Goal: Information Seeking & Learning: Learn about a topic

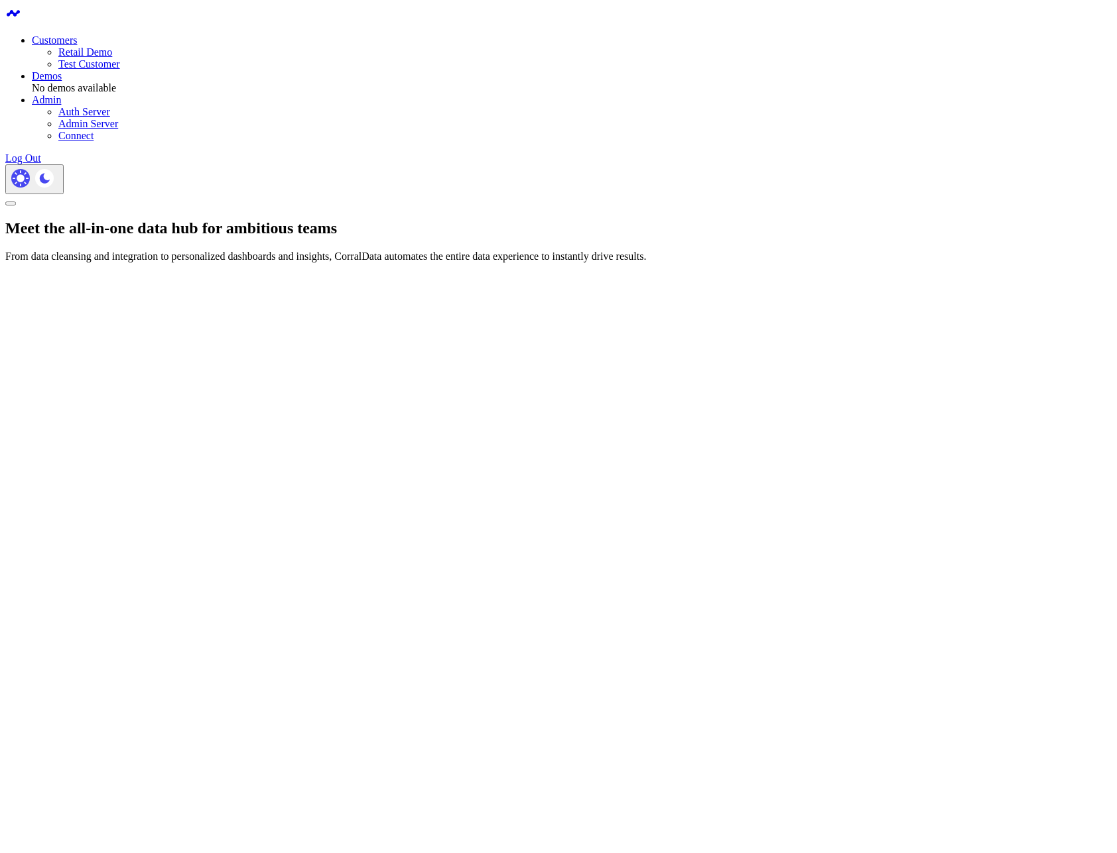
click at [112, 46] on link "Retail Demo" at bounding box center [85, 51] width 54 height 11
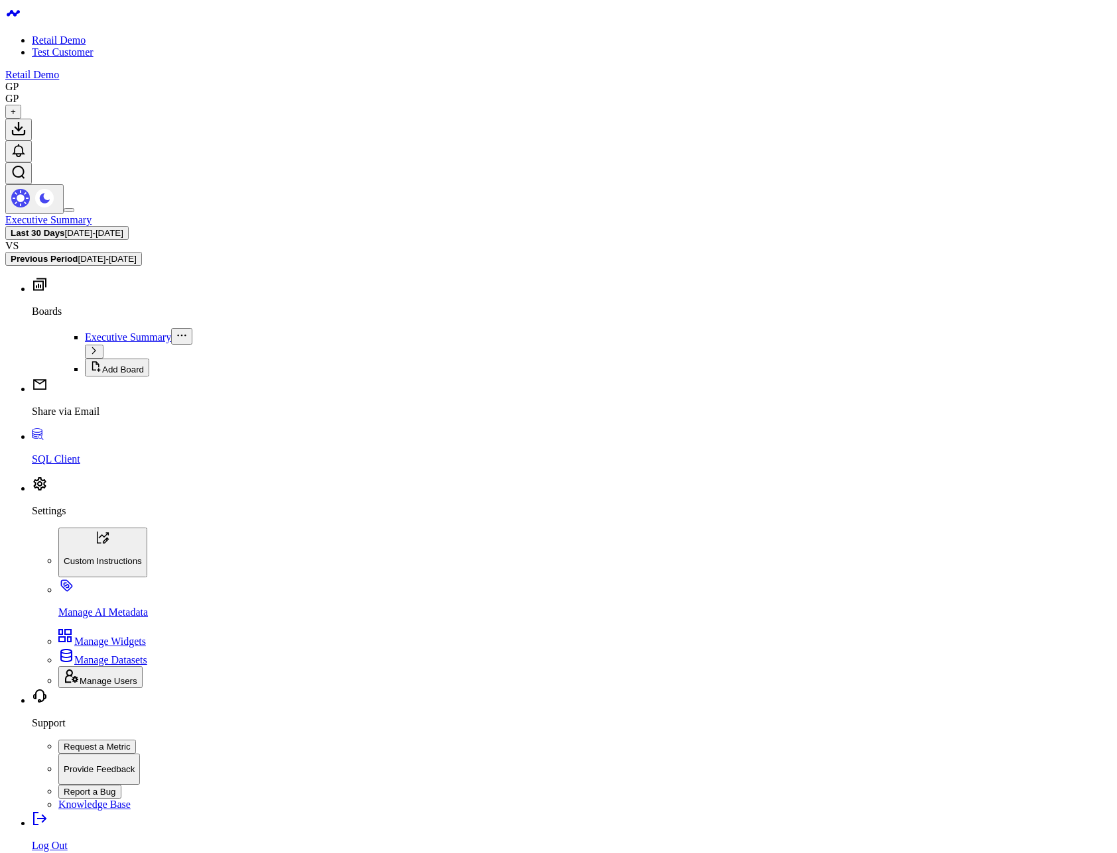
click at [61, 465] on p "SQL Client" at bounding box center [571, 460] width 1079 height 12
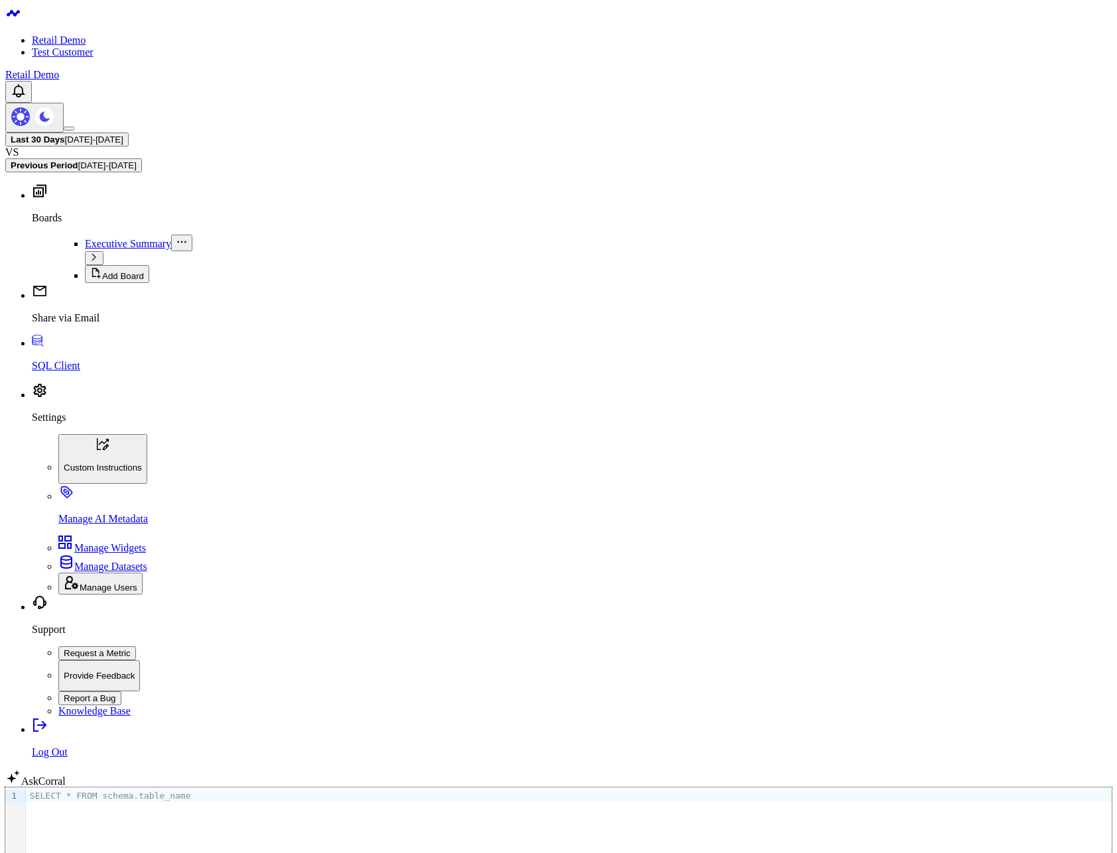
click at [549, 788] on div "SELECT * FROM schema.table_name" at bounding box center [568, 830] width 1085 height 85
drag, startPoint x: 217, startPoint y: 281, endPoint x: 348, endPoint y: 416, distance: 187.6
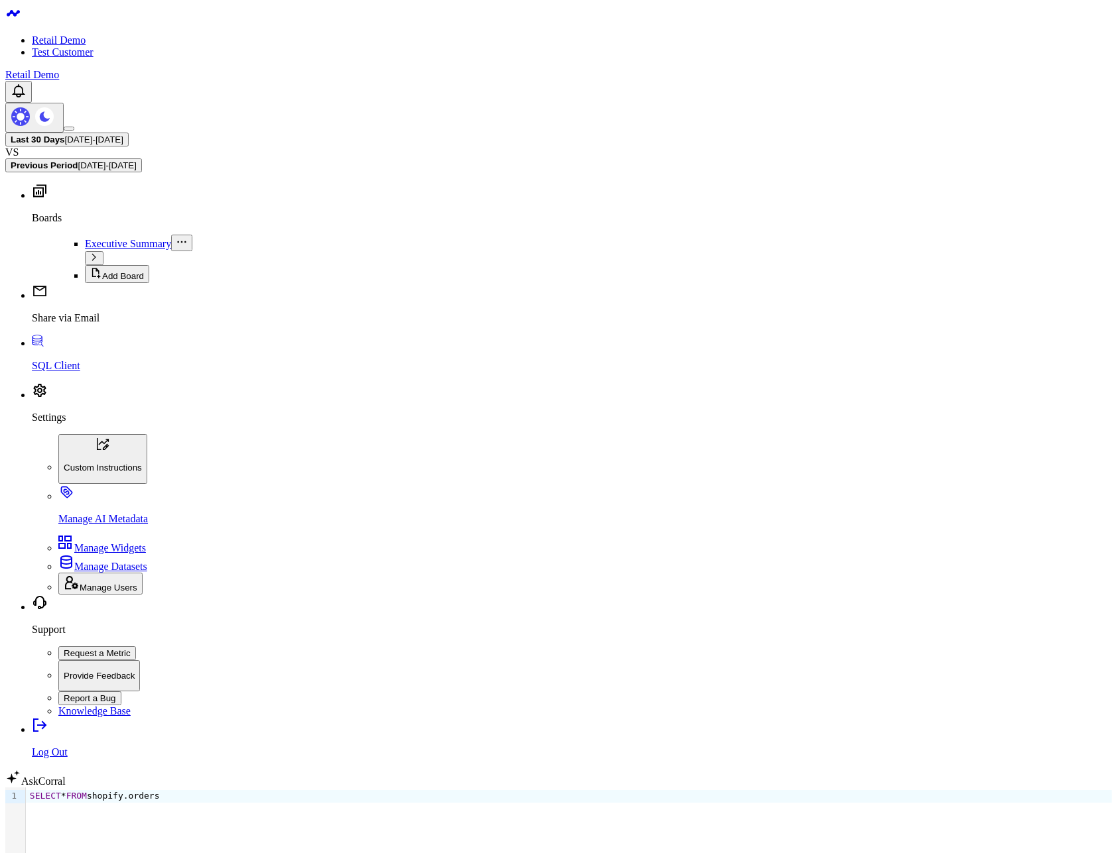
click at [949, 514] on body "Retail Demo Test Customer Retail Demo Last 30 Days 08/06/25 - 09/04/25 VS Previ…" at bounding box center [558, 751] width 1106 height 1493
click at [413, 788] on div "9 1 › SELECT * FROM shopify.orders Run Limit 100 Format values" at bounding box center [558, 850] width 1106 height 125
drag, startPoint x: 378, startPoint y: 259, endPoint x: 460, endPoint y: 311, distance: 97.5
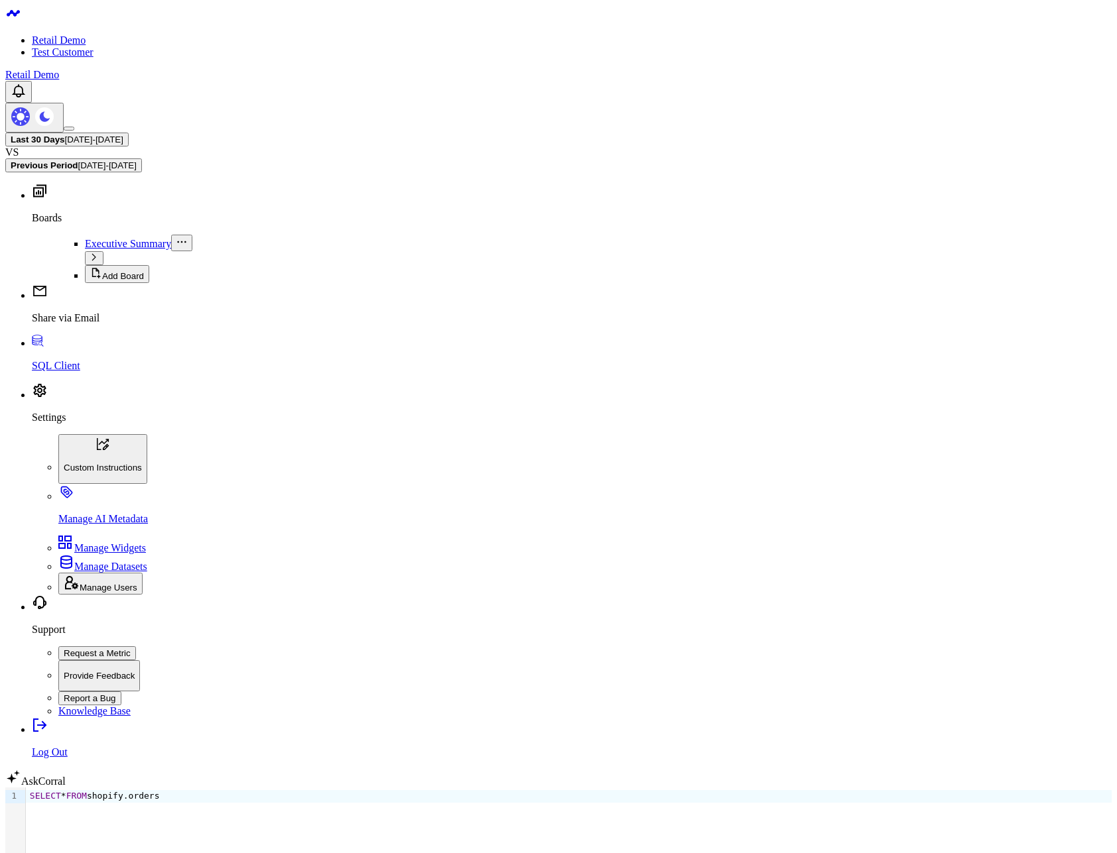
click at [219, 788] on div "SELECT * FROM shopify.orders" at bounding box center [568, 830] width 1085 height 85
click at [123, 135] on span "[DATE] - [DATE]" at bounding box center [94, 140] width 58 height 10
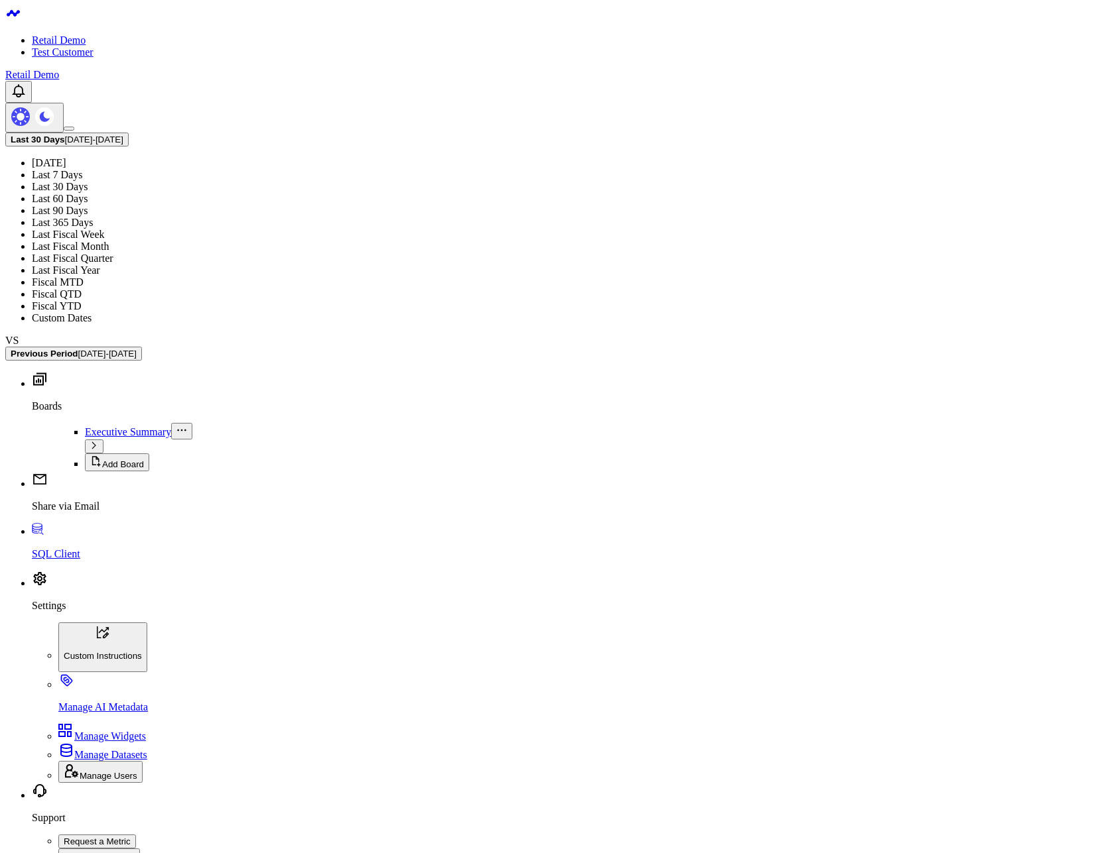
click at [109, 252] on link "Last Fiscal Month" at bounding box center [70, 246] width 77 height 11
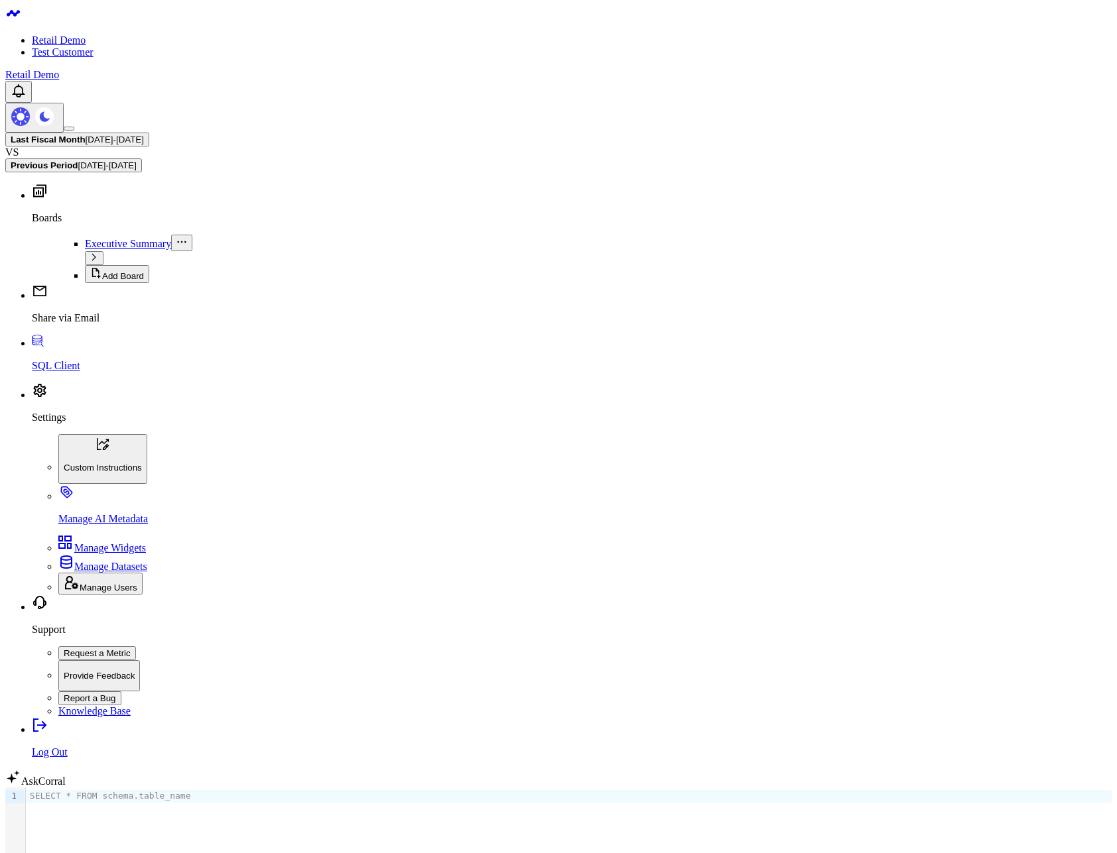
click at [85, 238] on span "Executive Summary" at bounding box center [128, 243] width 86 height 11
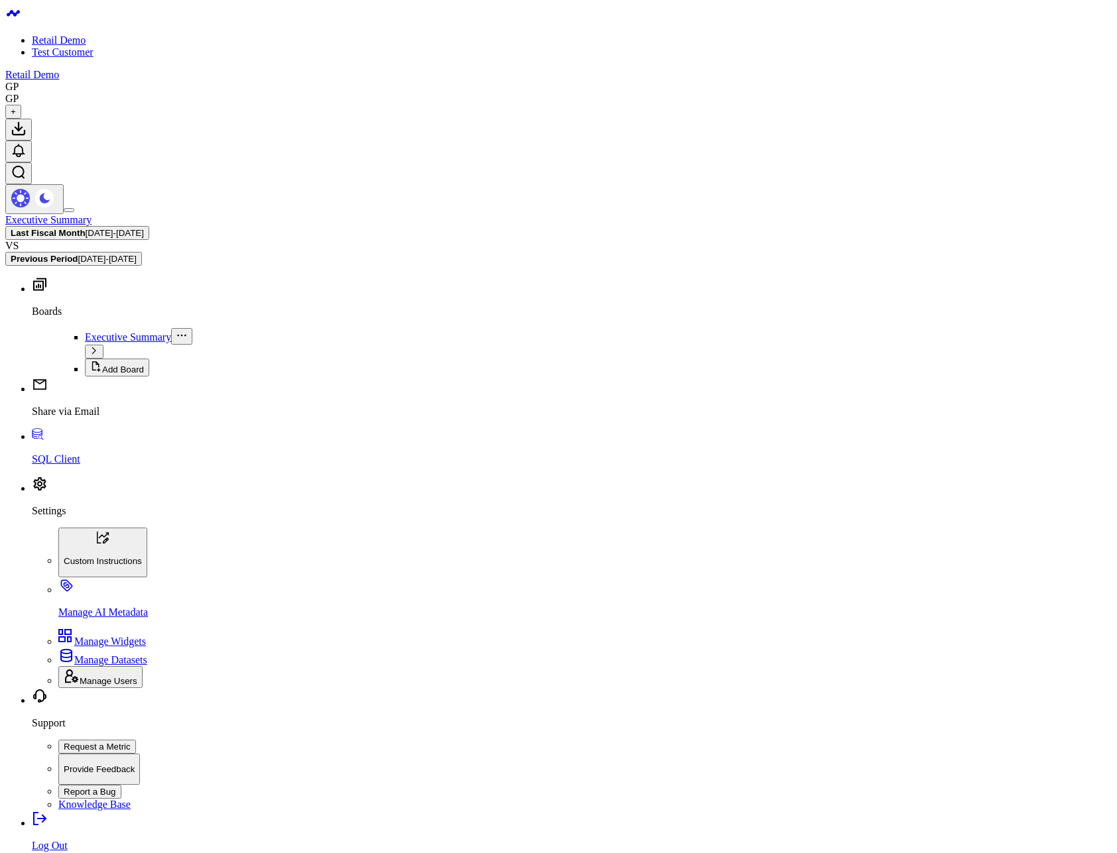
click at [144, 228] on span "[DATE] - [DATE]" at bounding box center [115, 233] width 58 height 10
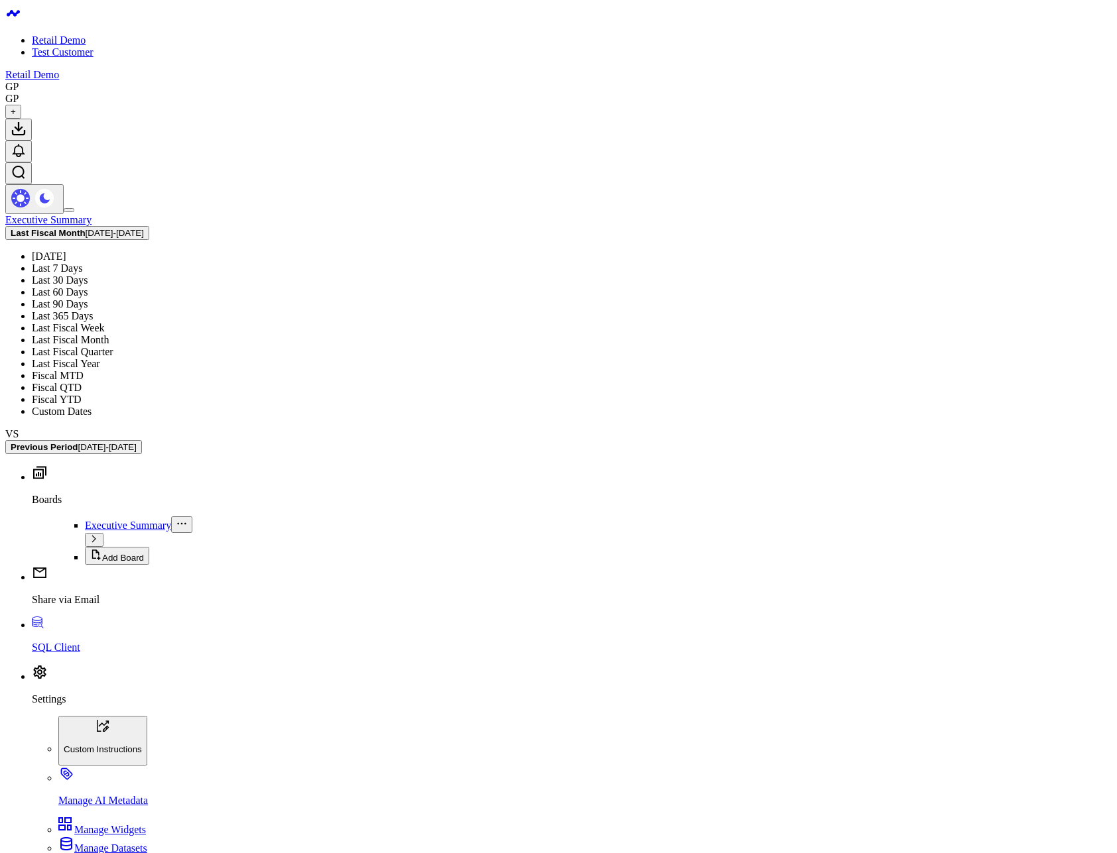
click at [105, 322] on link "Last Fiscal Week" at bounding box center [68, 327] width 73 height 11
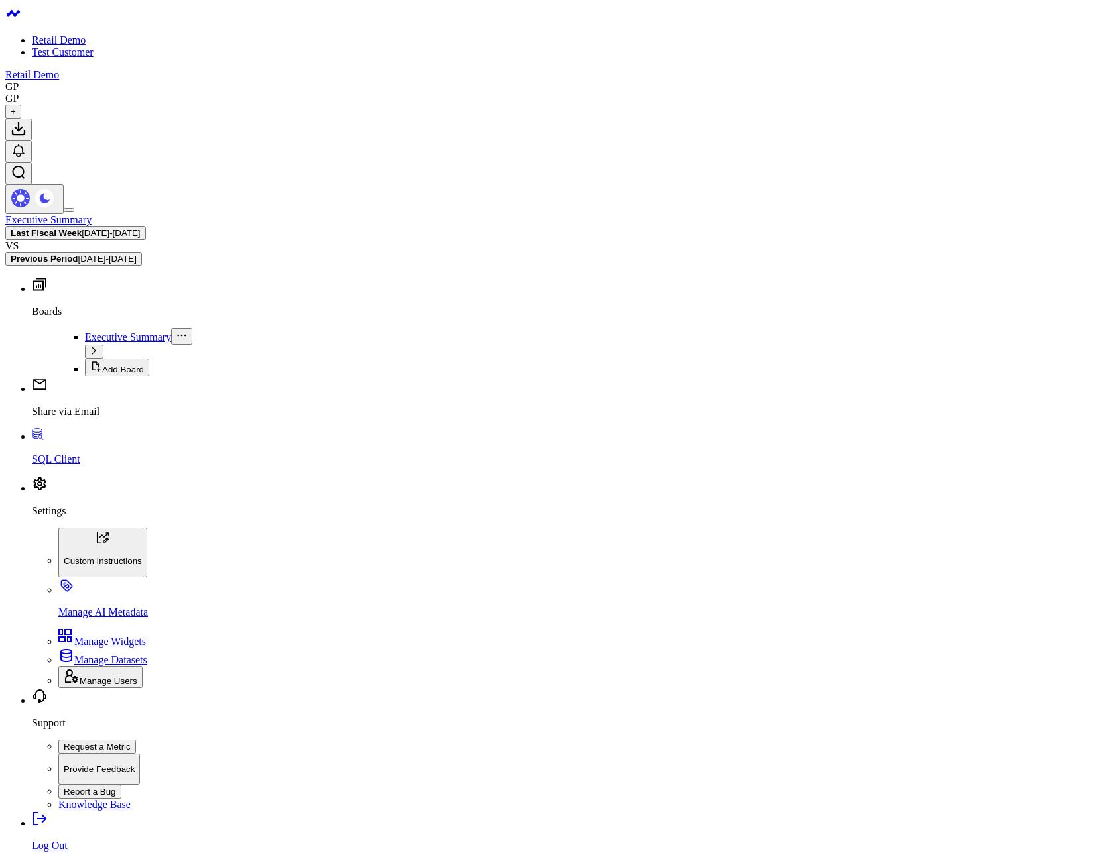
click at [140, 228] on span "[DATE] - [DATE]" at bounding box center [111, 233] width 58 height 10
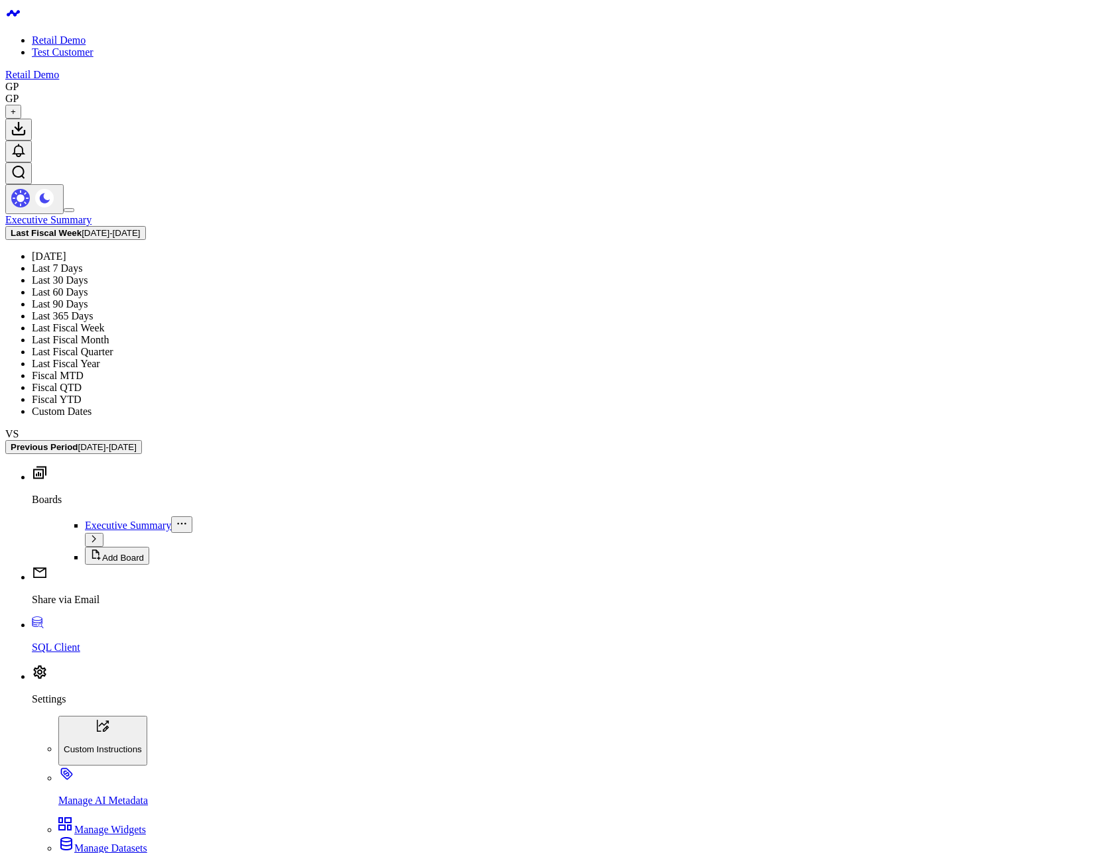
click at [109, 334] on link "Last Fiscal Month" at bounding box center [70, 339] width 77 height 11
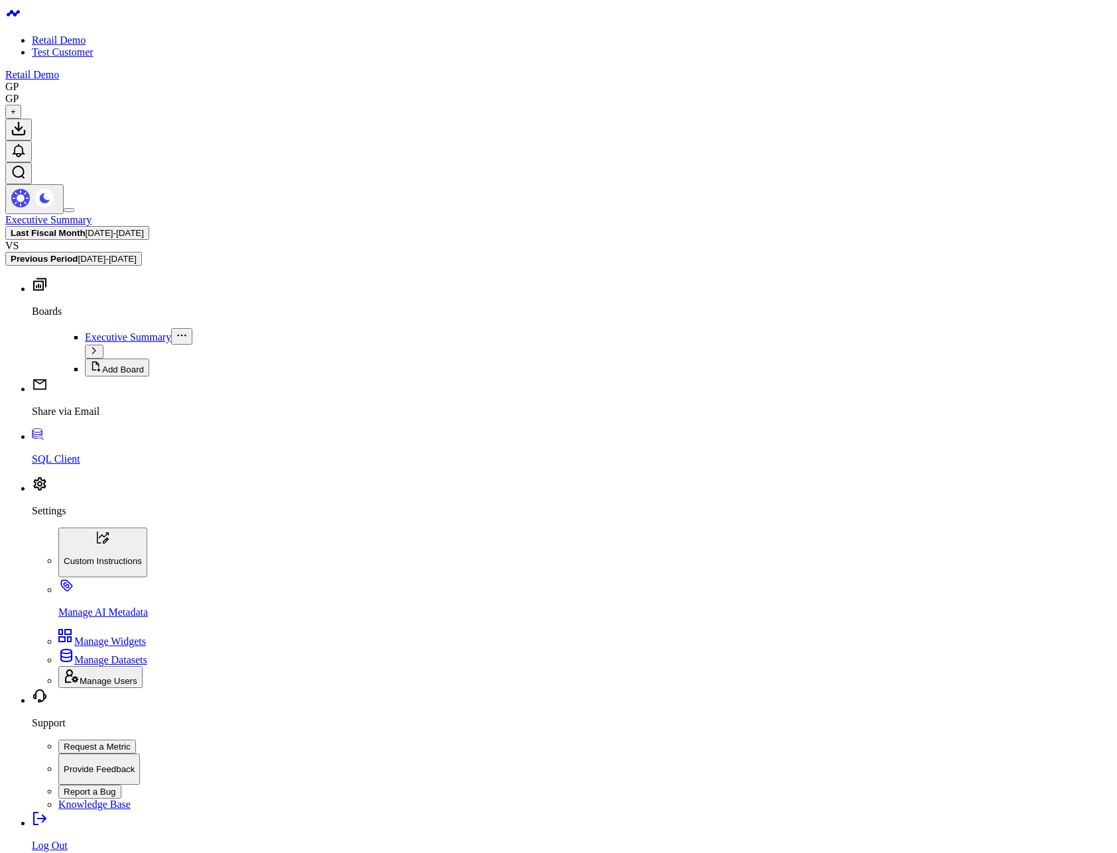
click at [149, 226] on button "Last Fiscal Month [DATE] - [DATE]" at bounding box center [77, 233] width 144 height 14
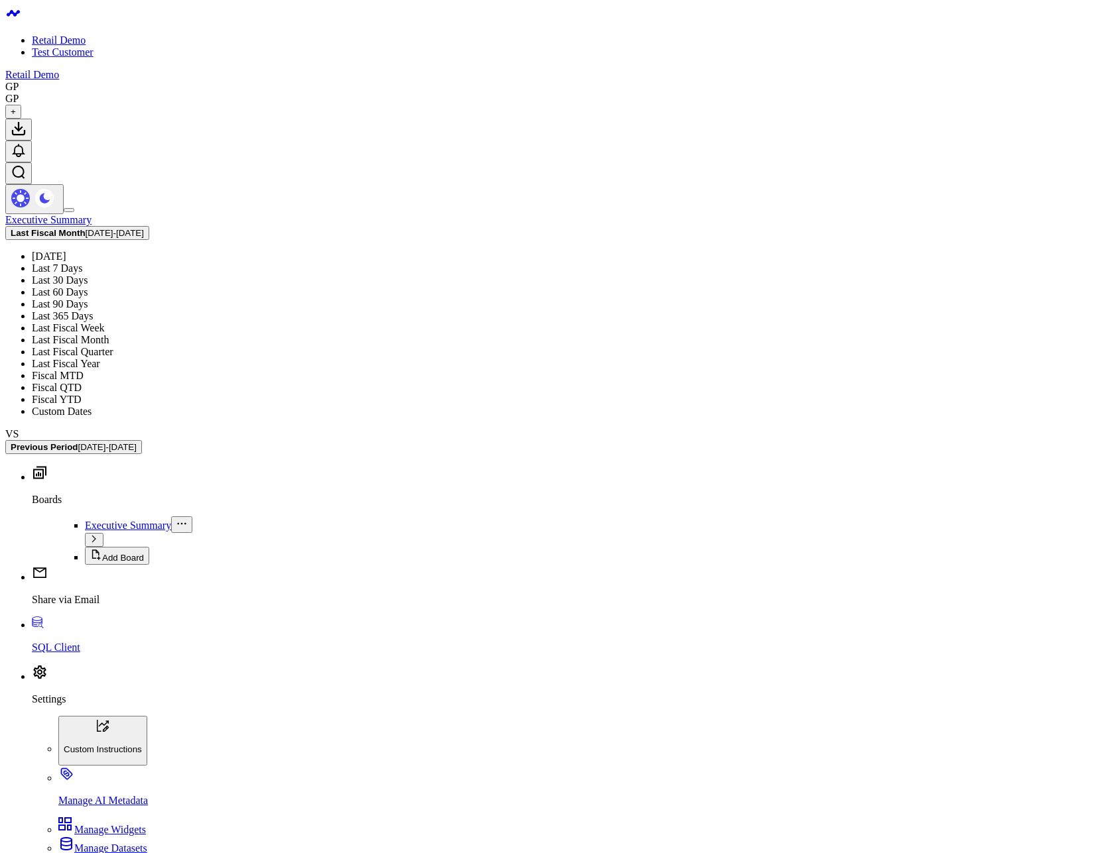
click at [113, 346] on link "Last Fiscal Quarter" at bounding box center [73, 351] width 82 height 11
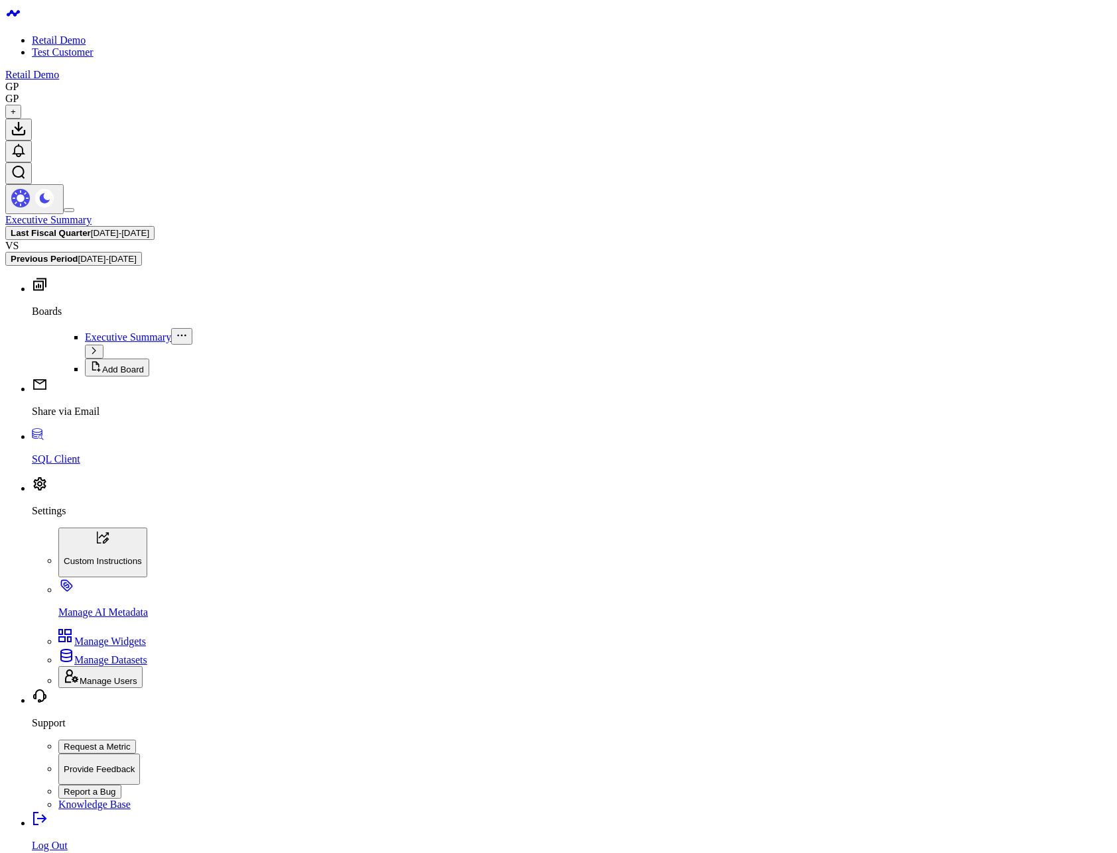
click at [154, 226] on button "Last Fiscal Quarter 06/04/25 - 09/03/25" at bounding box center [79, 233] width 149 height 14
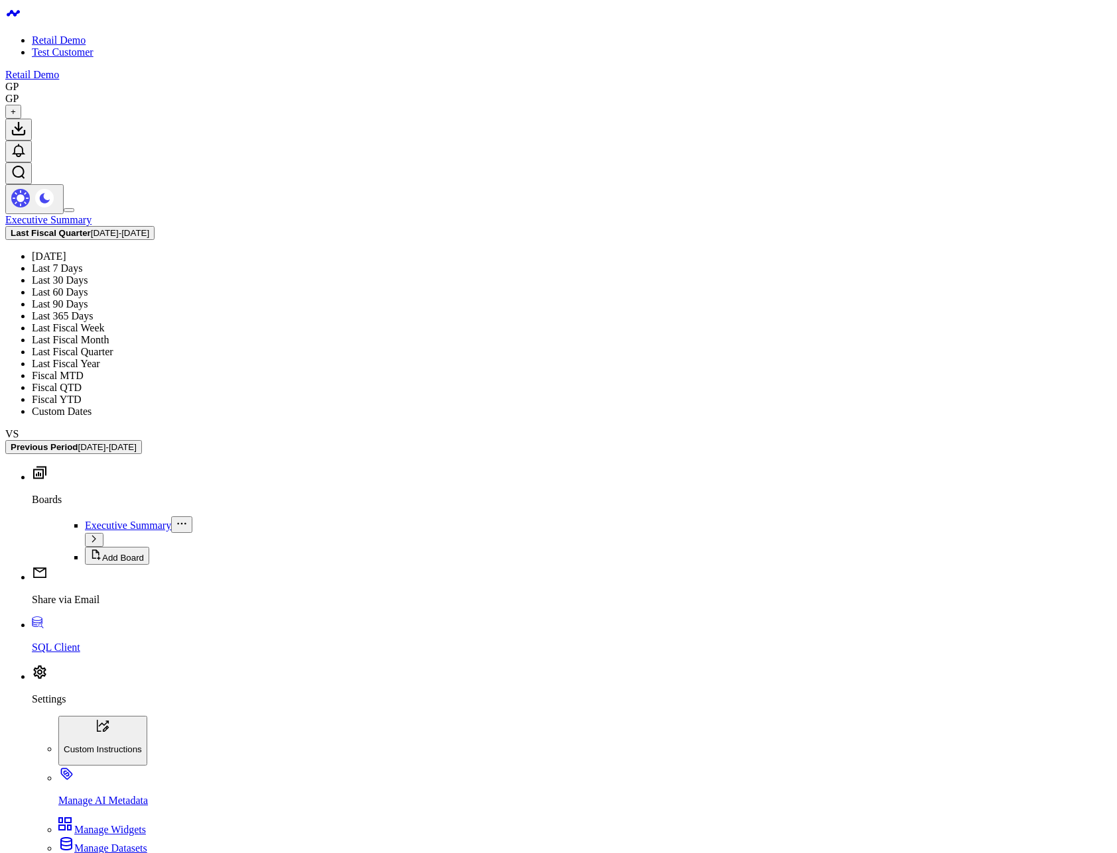
click at [100, 358] on link "Last Fiscal Year" at bounding box center [66, 363] width 68 height 11
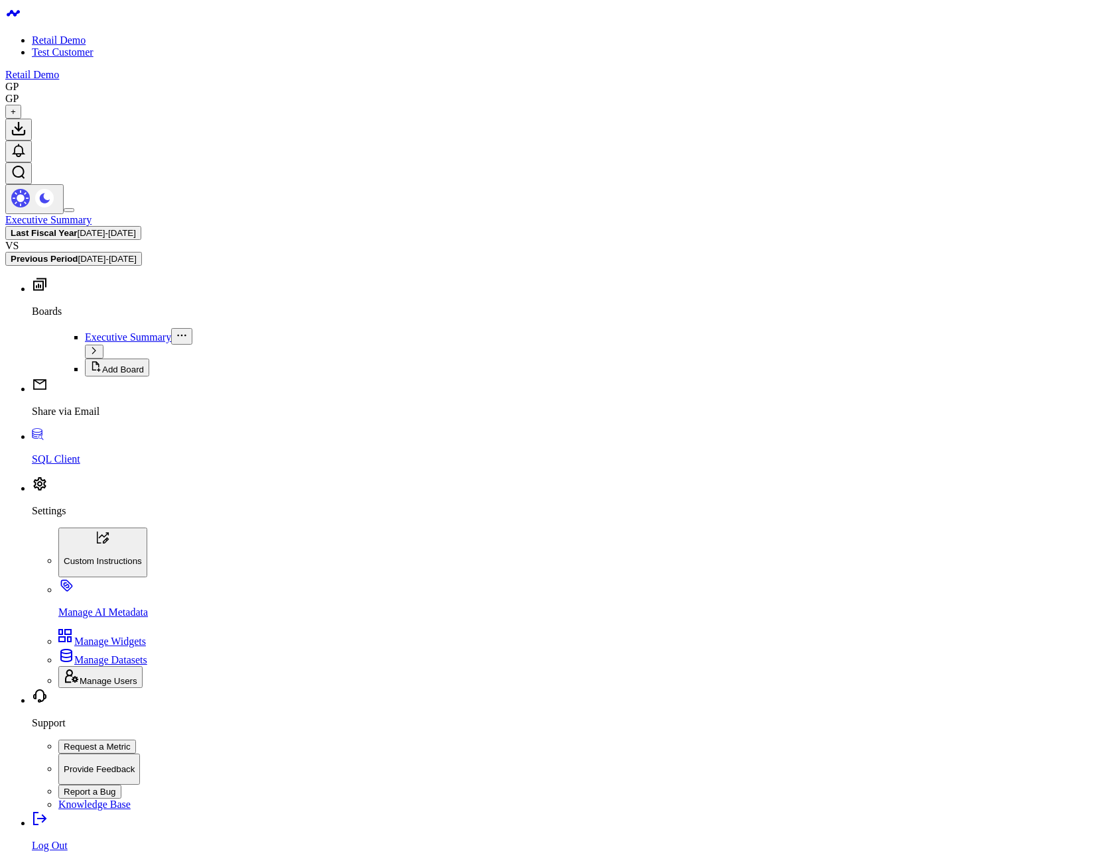
click at [136, 228] on span "03/04/24 - 03/03/25" at bounding box center [107, 233] width 58 height 10
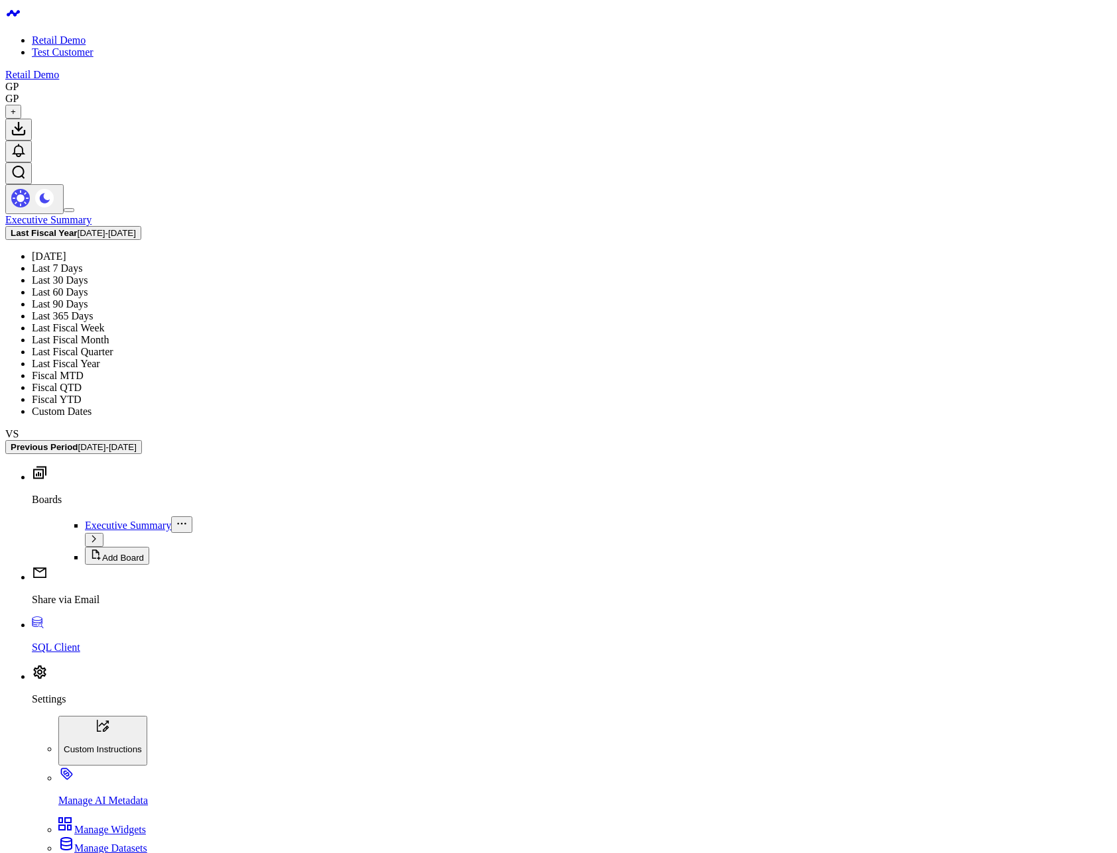
click at [84, 370] on link "Fiscal MTD" at bounding box center [58, 375] width 52 height 11
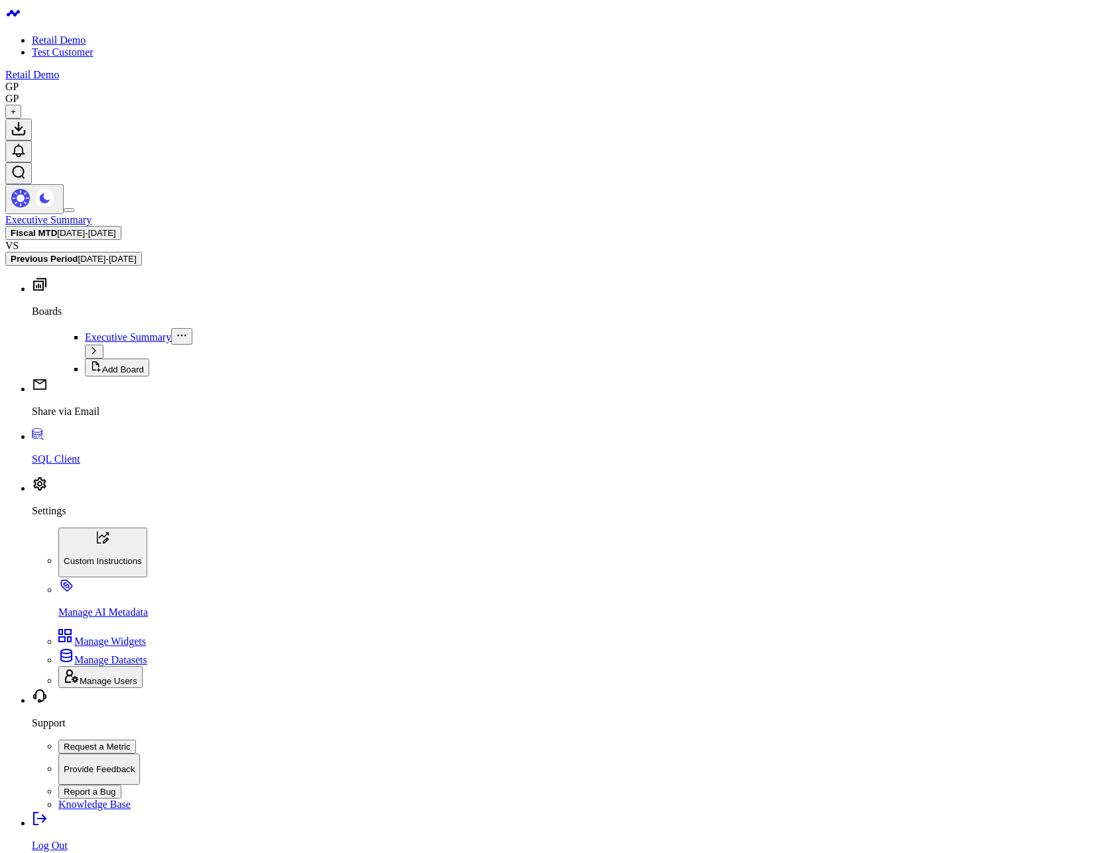
click at [115, 228] on span "09/04/25 - 09/04/25" at bounding box center [86, 233] width 58 height 10
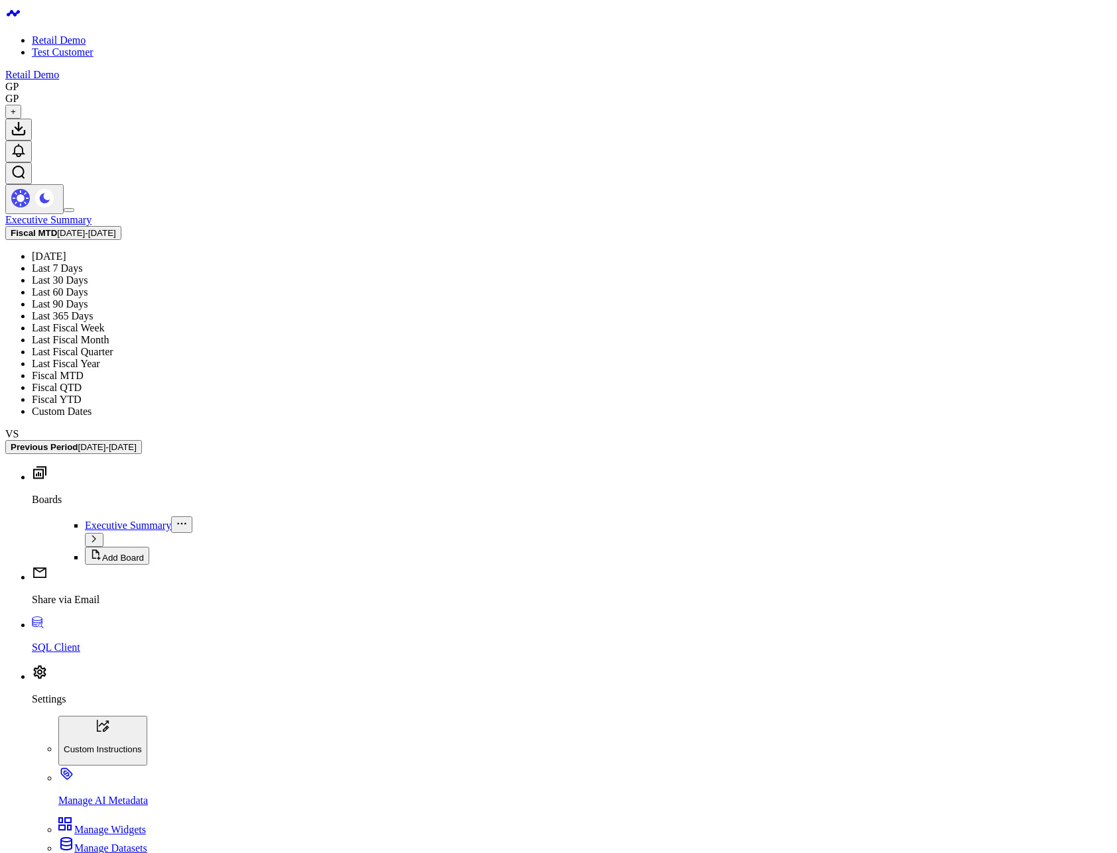
click at [82, 382] on link "Fiscal QTD" at bounding box center [57, 387] width 50 height 11
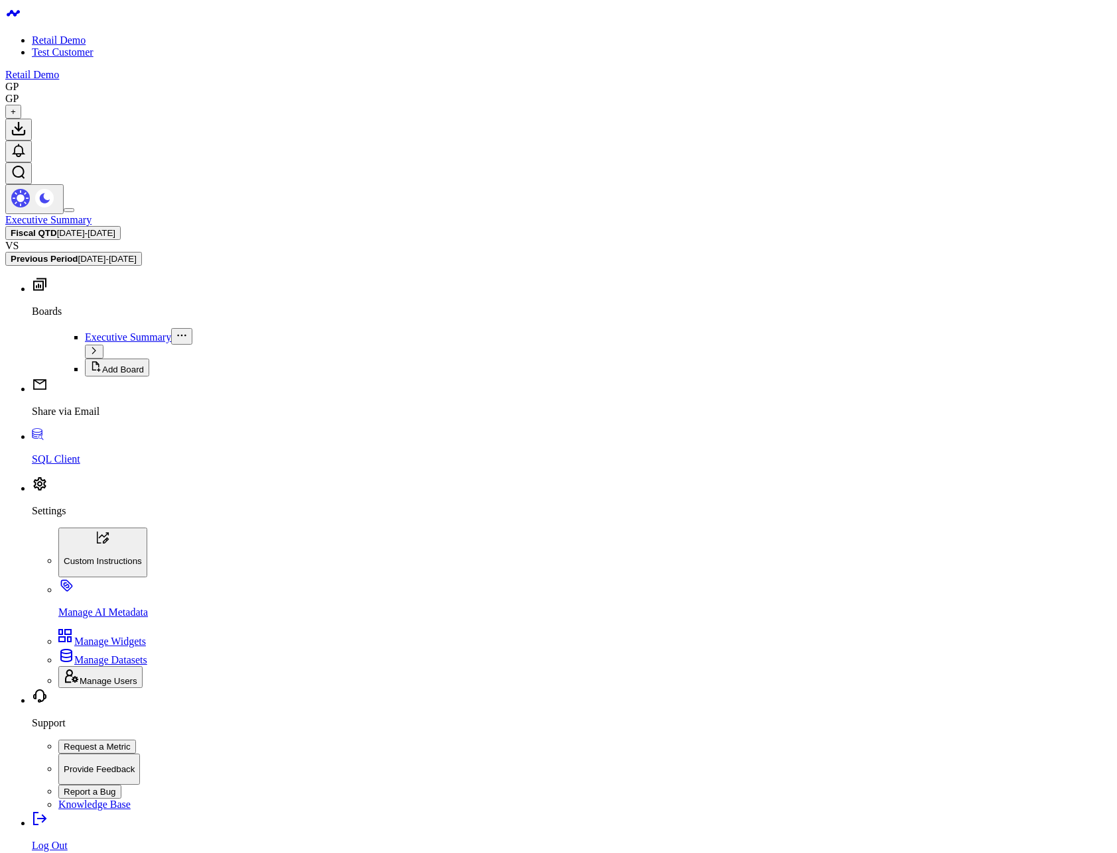
click at [115, 228] on span "09/04/25 - 09/04/25" at bounding box center [86, 233] width 58 height 10
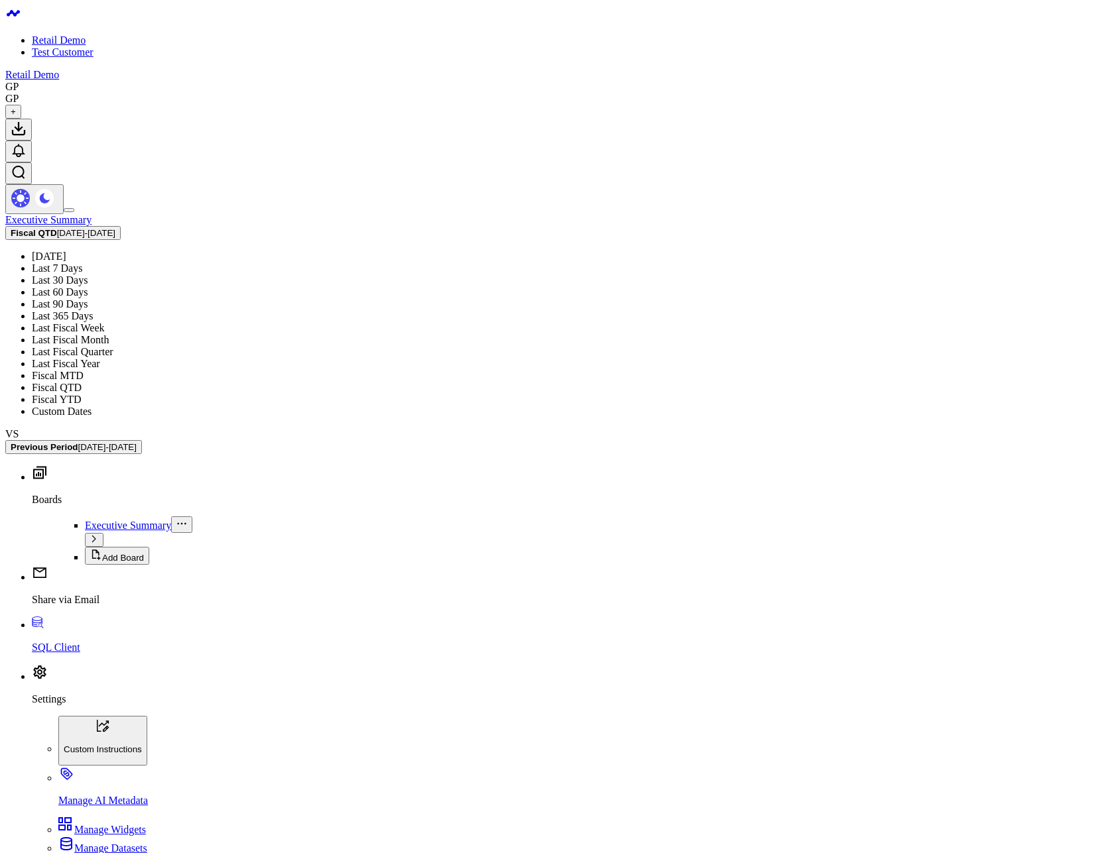
click at [82, 394] on link "Fiscal YTD" at bounding box center [57, 399] width 50 height 11
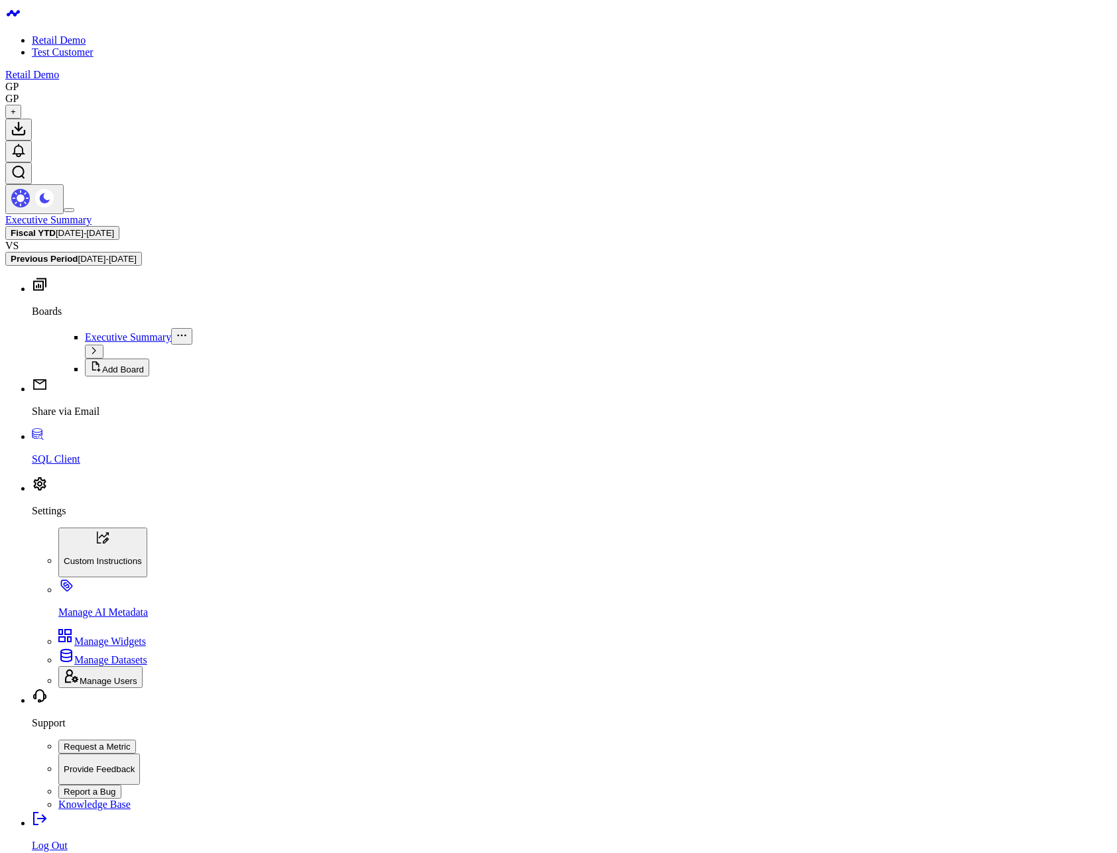
click at [114, 228] on span "03/04/25 - 09/04/25" at bounding box center [85, 233] width 58 height 10
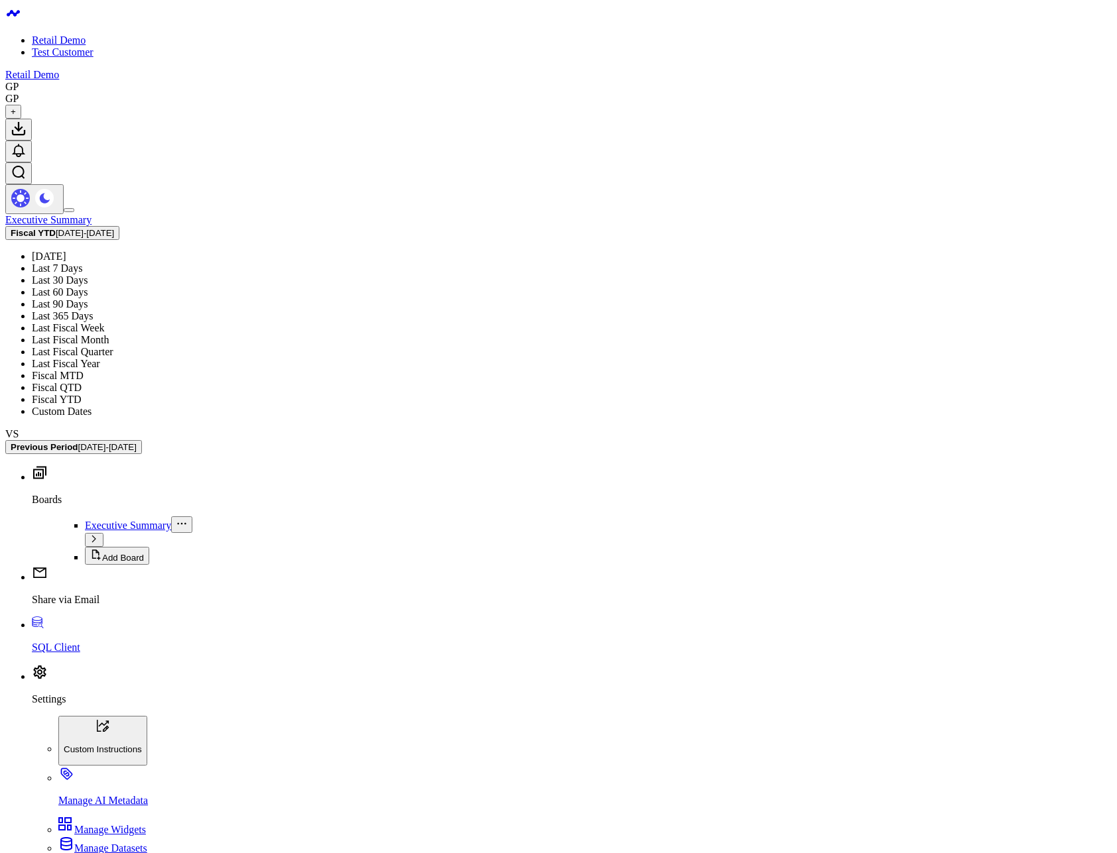
click at [113, 346] on link "Last Fiscal Quarter" at bounding box center [73, 351] width 82 height 11
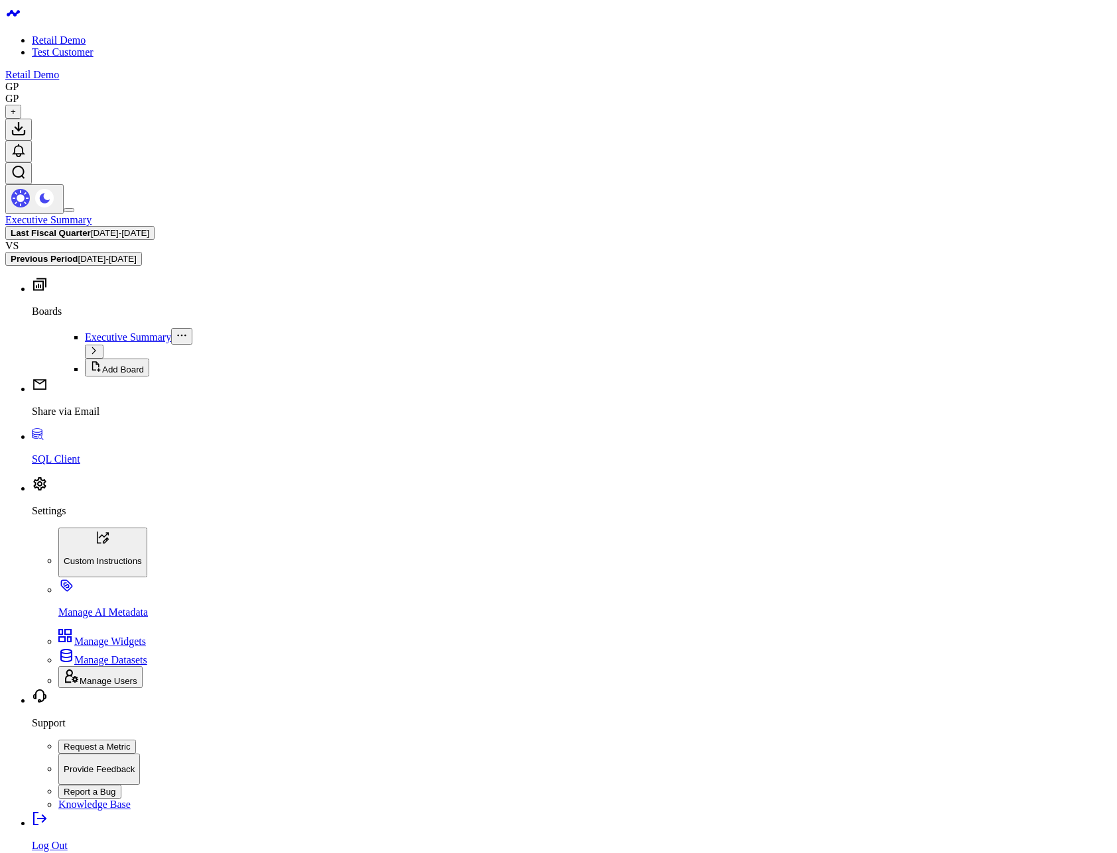
drag, startPoint x: 1018, startPoint y: 36, endPoint x: 1024, endPoint y: 41, distance: 7.0
click at [1024, 214] on div "Executive Summary Last Fiscal Quarter 06/04/25 - 09/03/25 VS Previous Period 03…" at bounding box center [558, 240] width 1106 height 52
click at [78, 254] on b "Previous Period" at bounding box center [44, 259] width 67 height 10
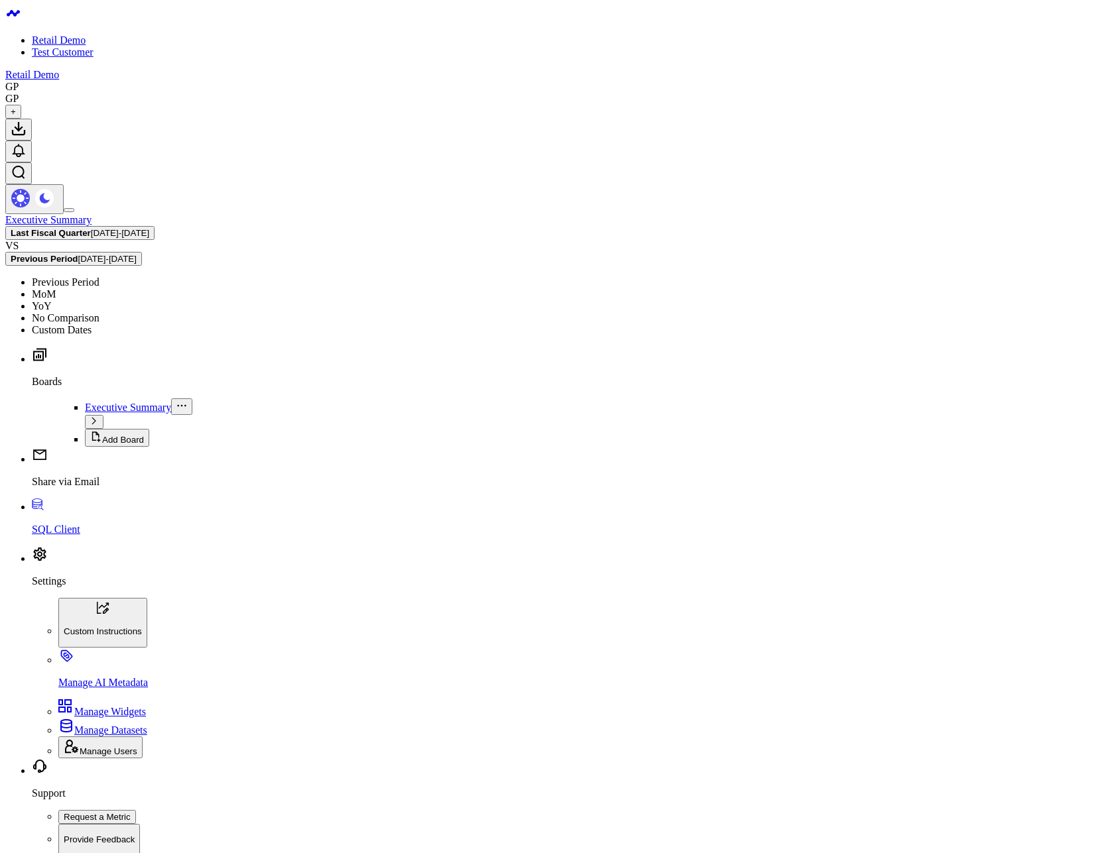
click at [56, 288] on link "MoM" at bounding box center [44, 293] width 24 height 11
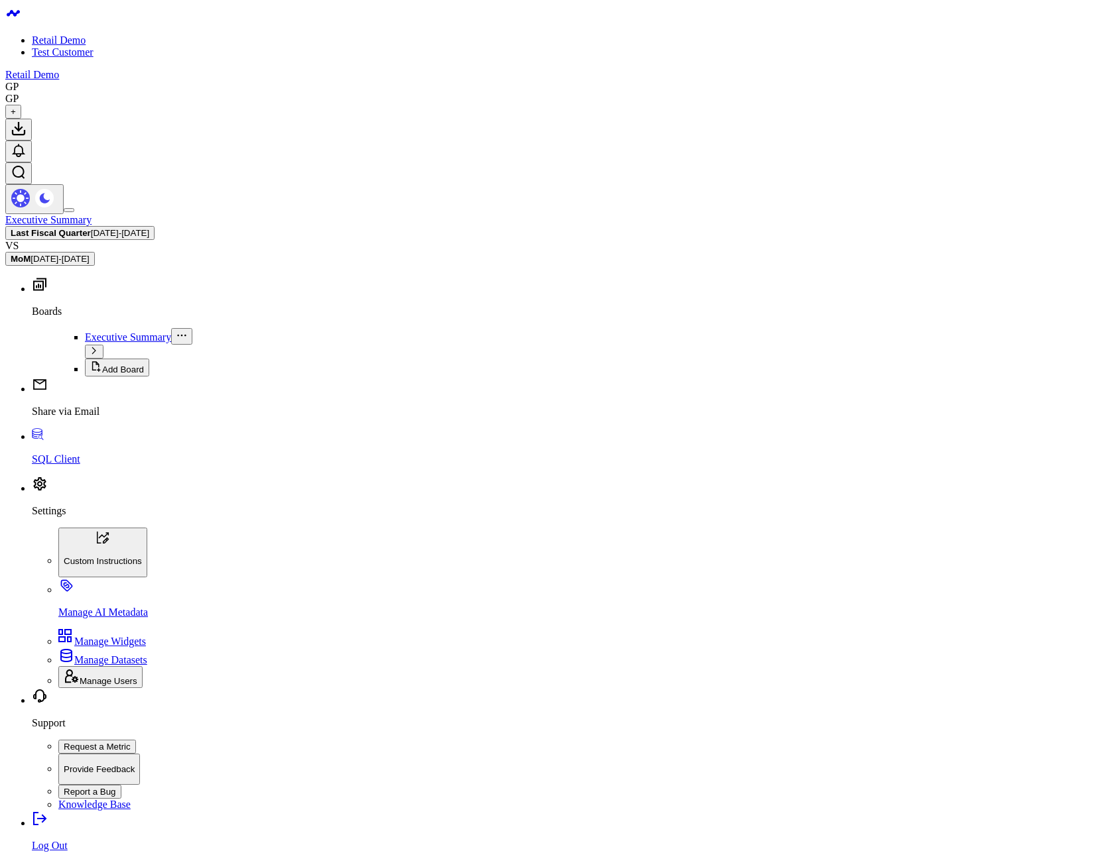
click at [89, 254] on span "05/04/25 - 08/03/25" at bounding box center [59, 259] width 58 height 10
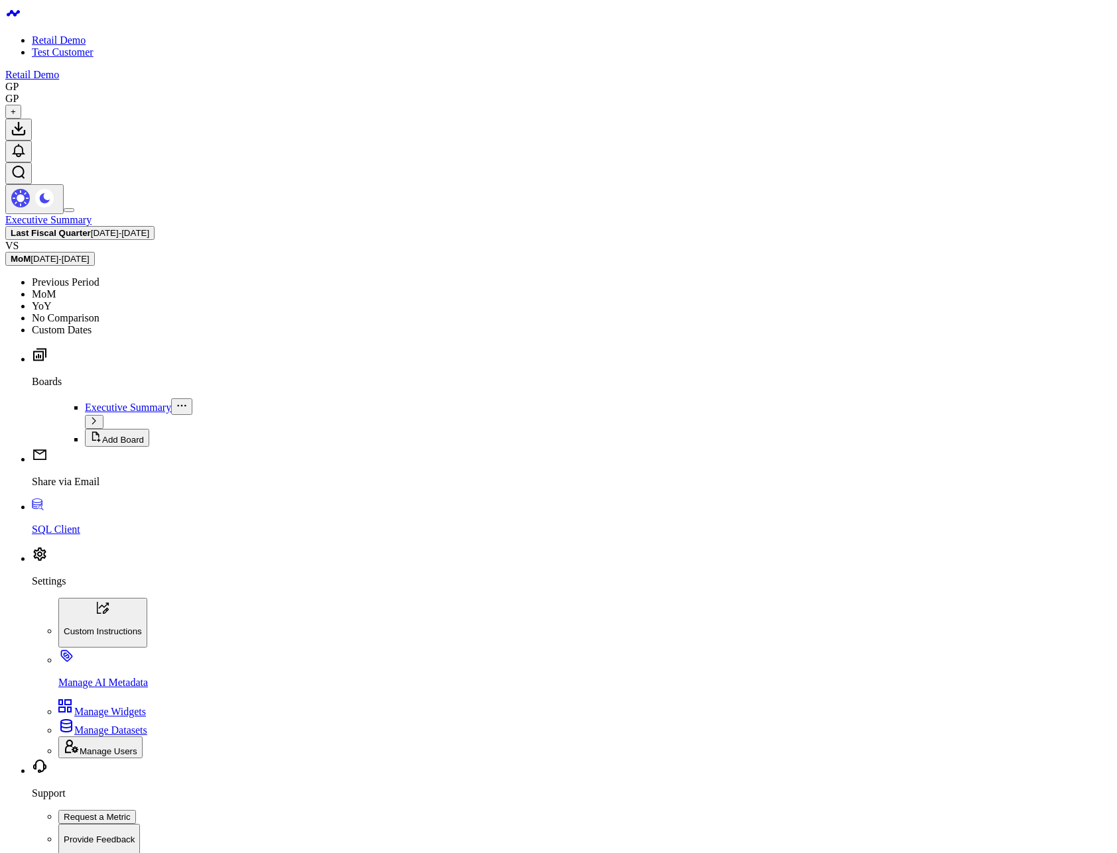
click at [99, 312] on link "No Comparison" at bounding box center [66, 317] width 68 height 11
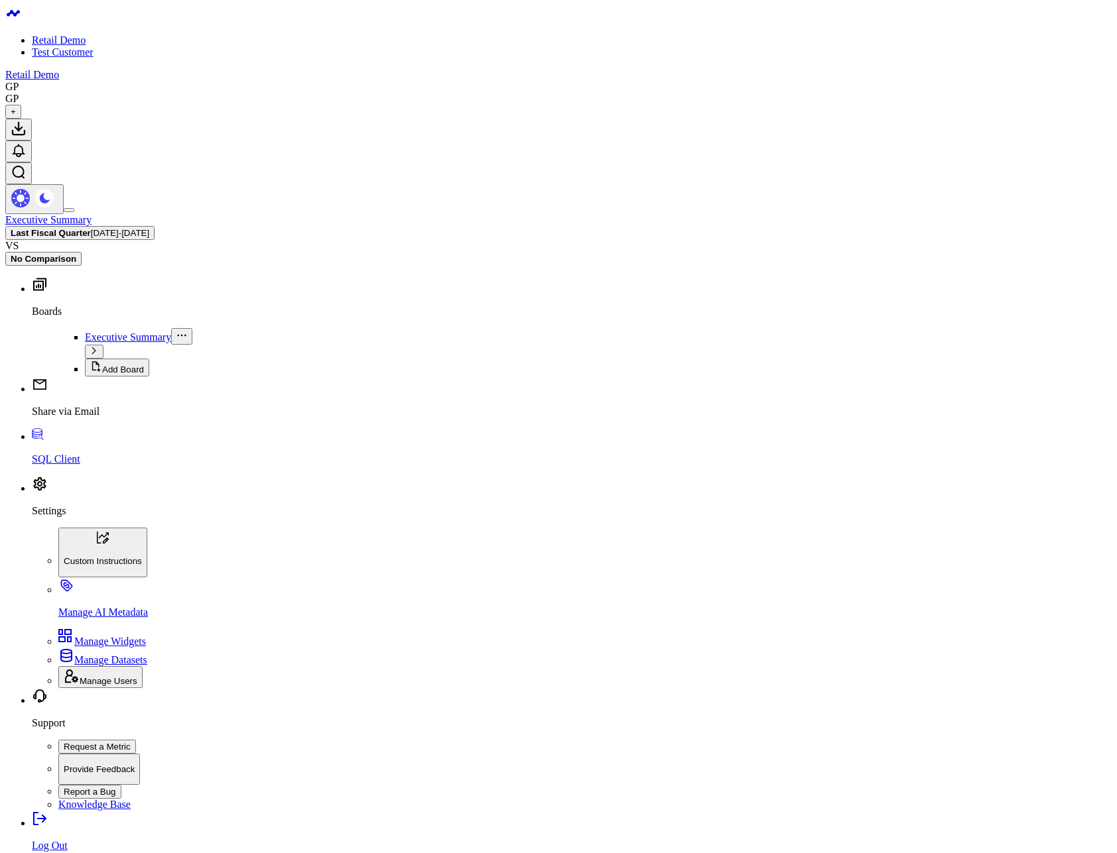
click at [154, 226] on button "Last Fiscal Quarter 06/04/25 - 09/03/25" at bounding box center [79, 233] width 149 height 14
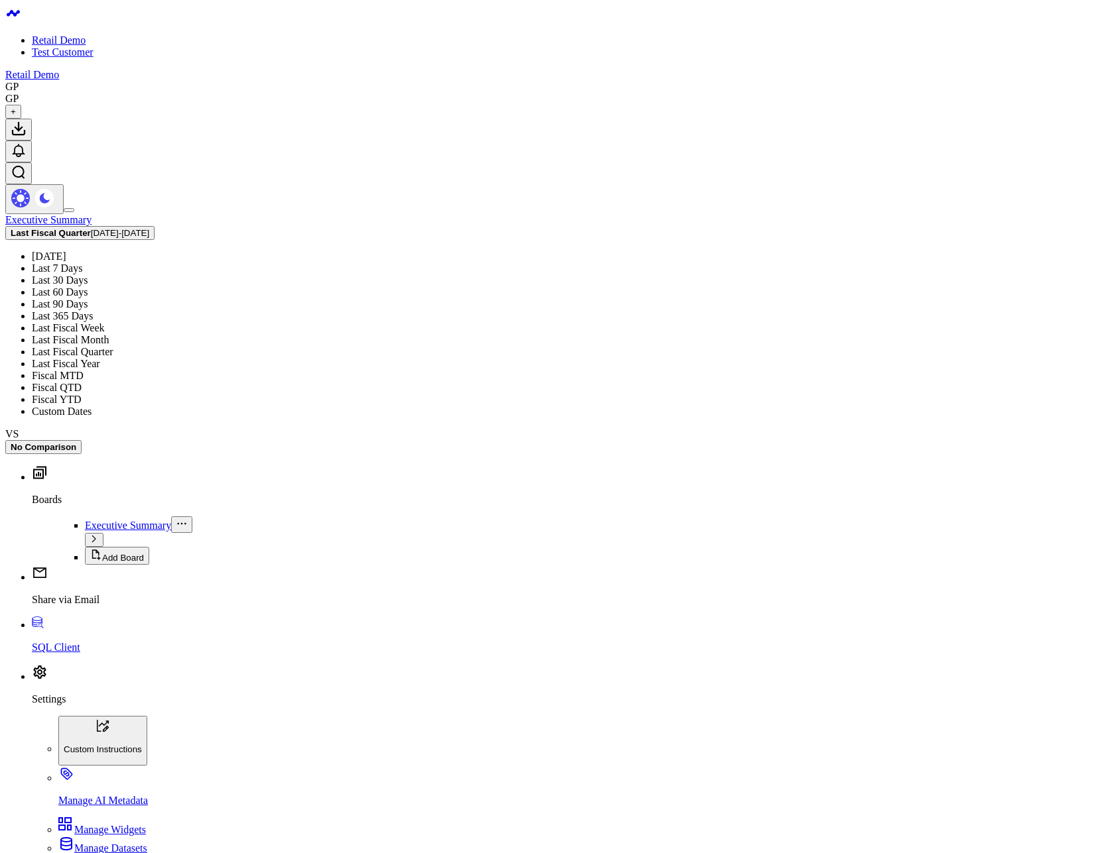
click at [66, 251] on link "Yesterday" at bounding box center [49, 256] width 34 height 11
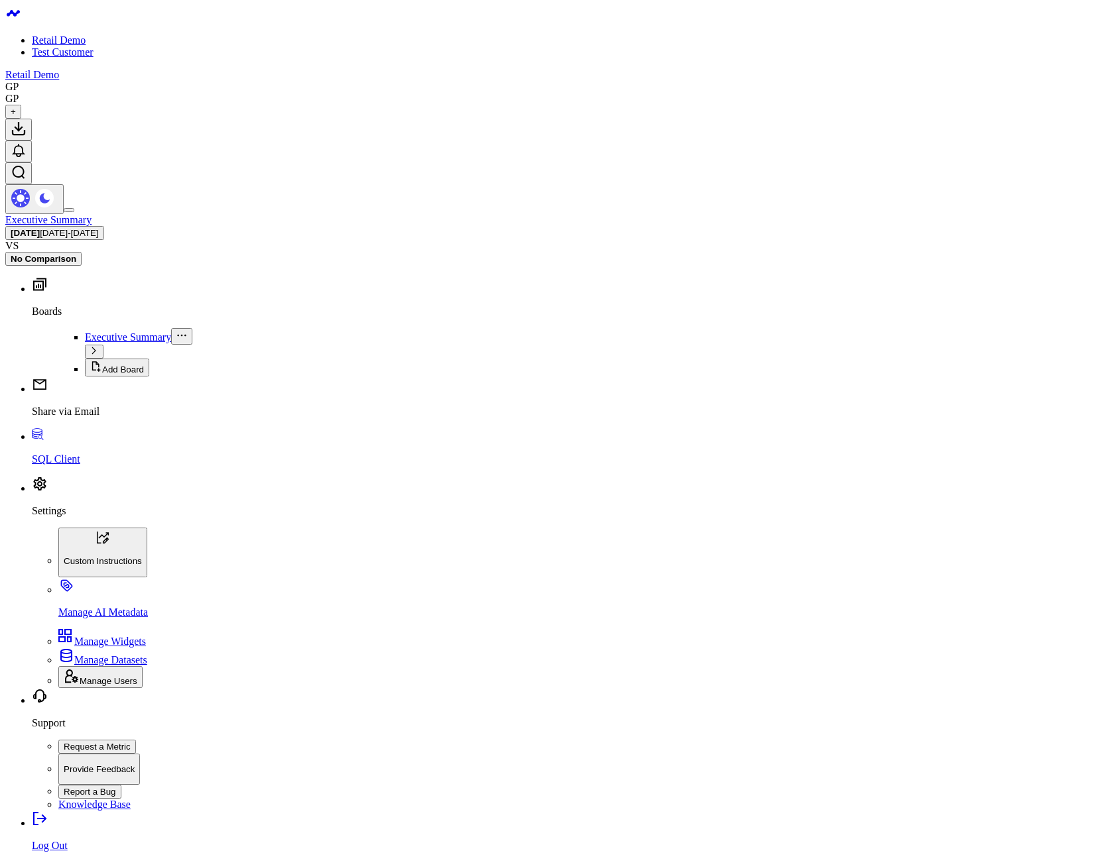
click at [64, 56] on link "Test Customer" at bounding box center [63, 51] width 62 height 11
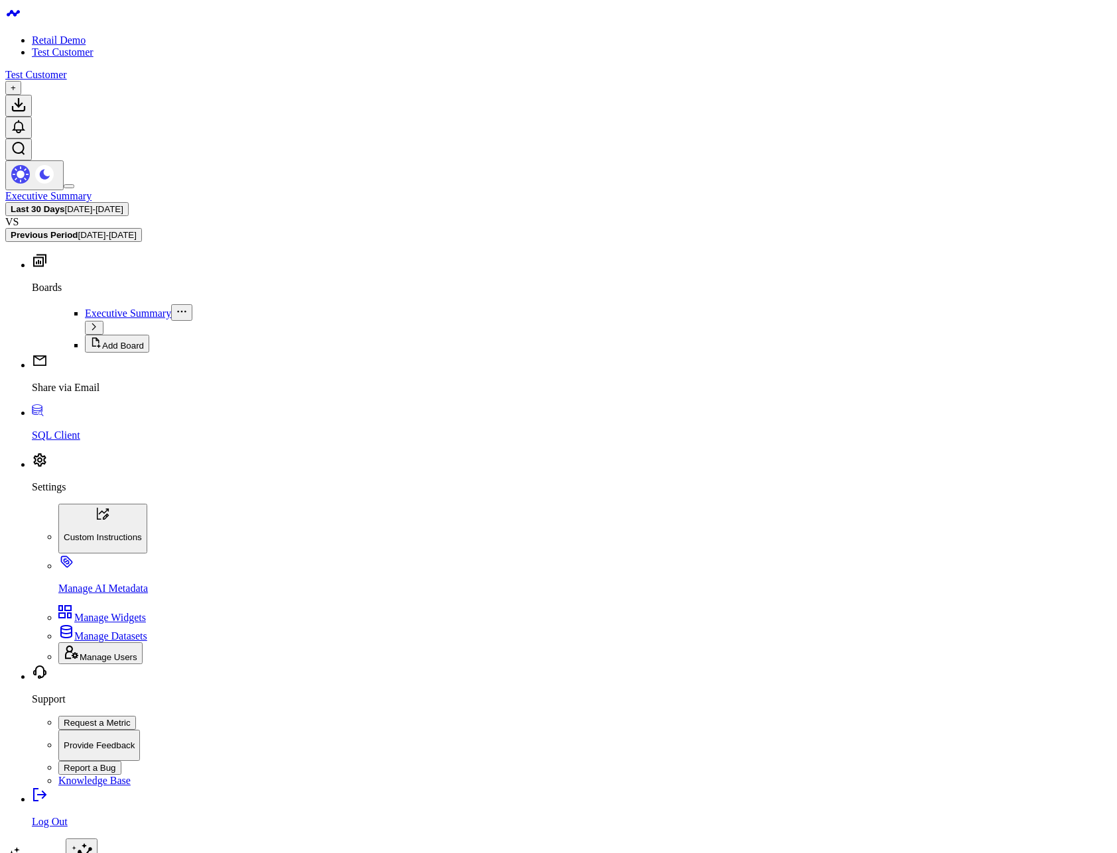
click at [123, 204] on span "08/06/25 - 09/04/25" at bounding box center [94, 209] width 58 height 10
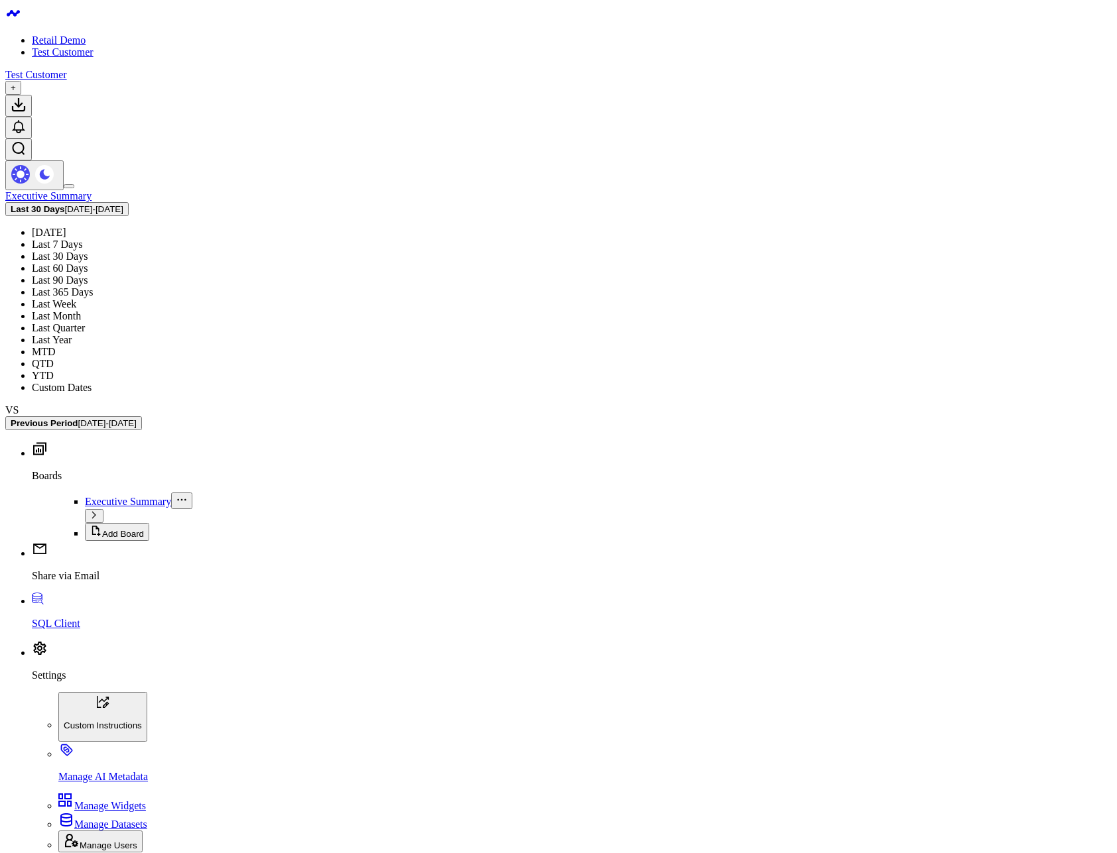
click at [72, 334] on link "Last Year" at bounding box center [52, 339] width 40 height 11
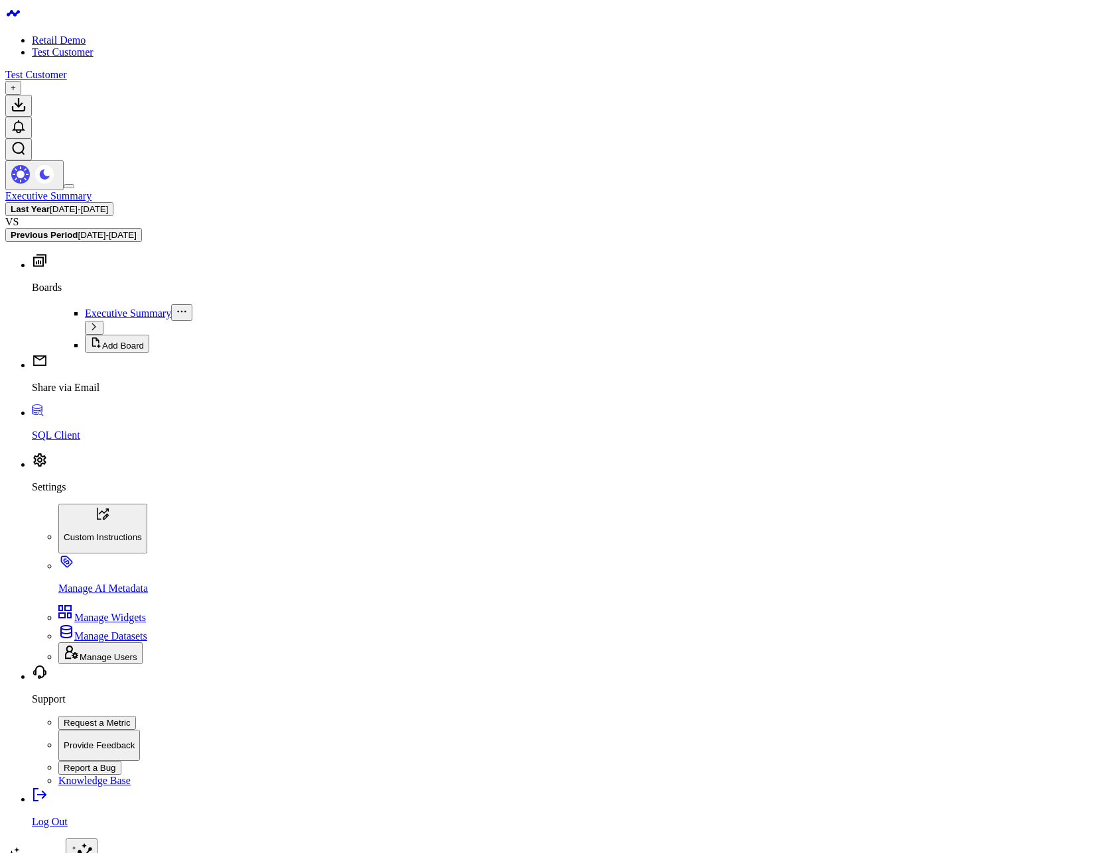
click at [844, 190] on div "Executive Summary Last Year 01/01/24 - 12/31/24 VS Previous Period 01/01/23 - 1…" at bounding box center [558, 216] width 1106 height 52
click at [108, 204] on span "01/01/24 - 12/31/24" at bounding box center [79, 209] width 58 height 10
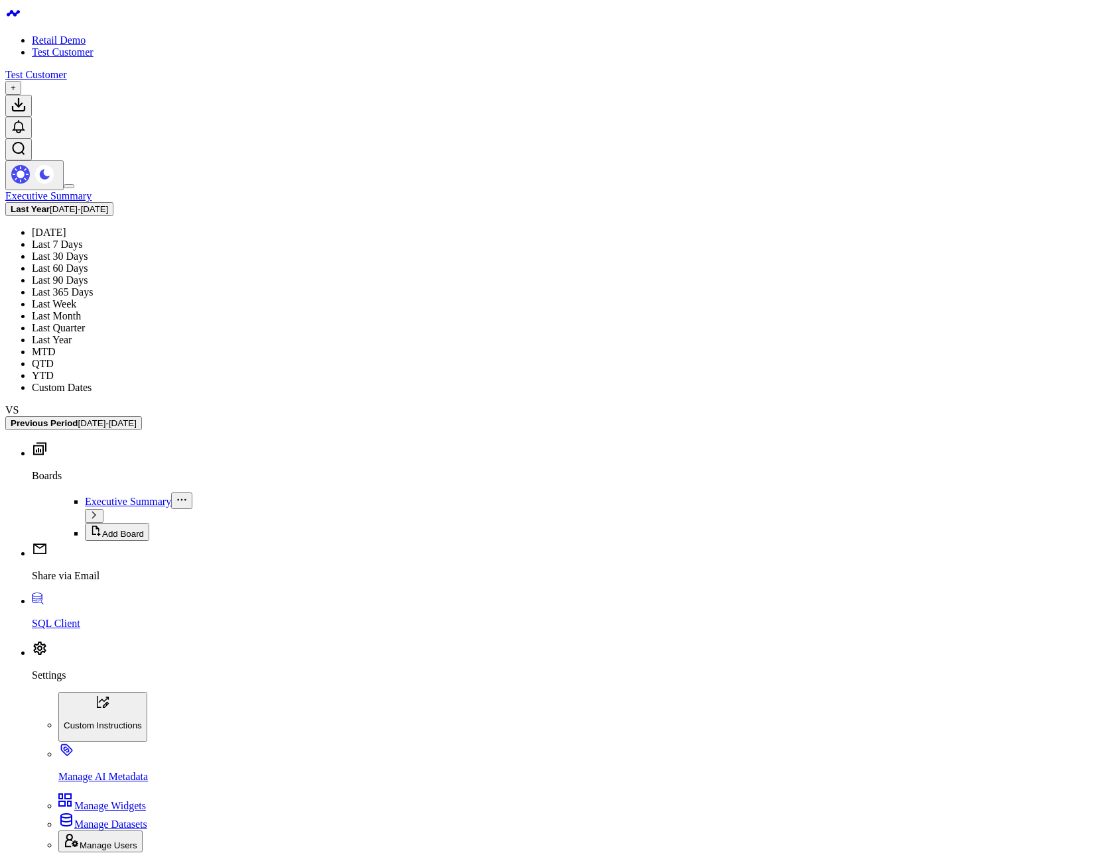
click at [85, 322] on link "Last Quarter" at bounding box center [58, 327] width 53 height 11
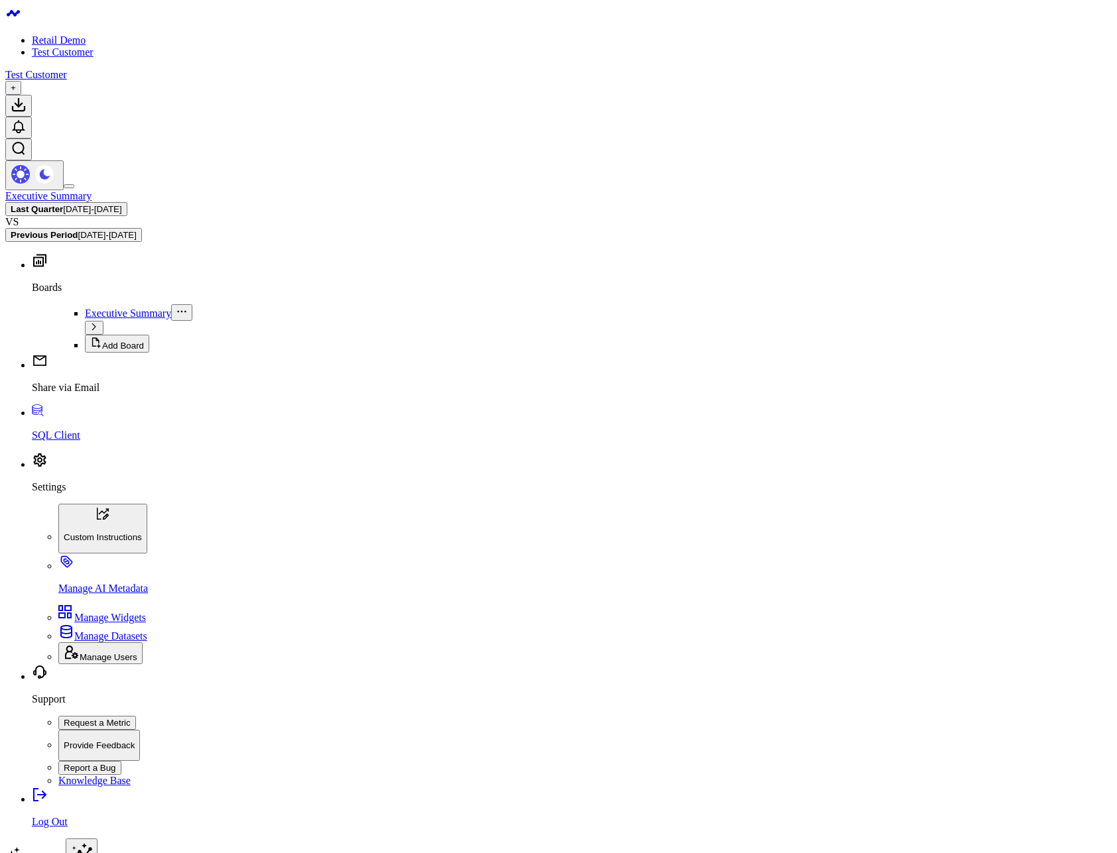
click at [121, 204] on span "04/01/25 - 06/30/25" at bounding box center [92, 209] width 58 height 10
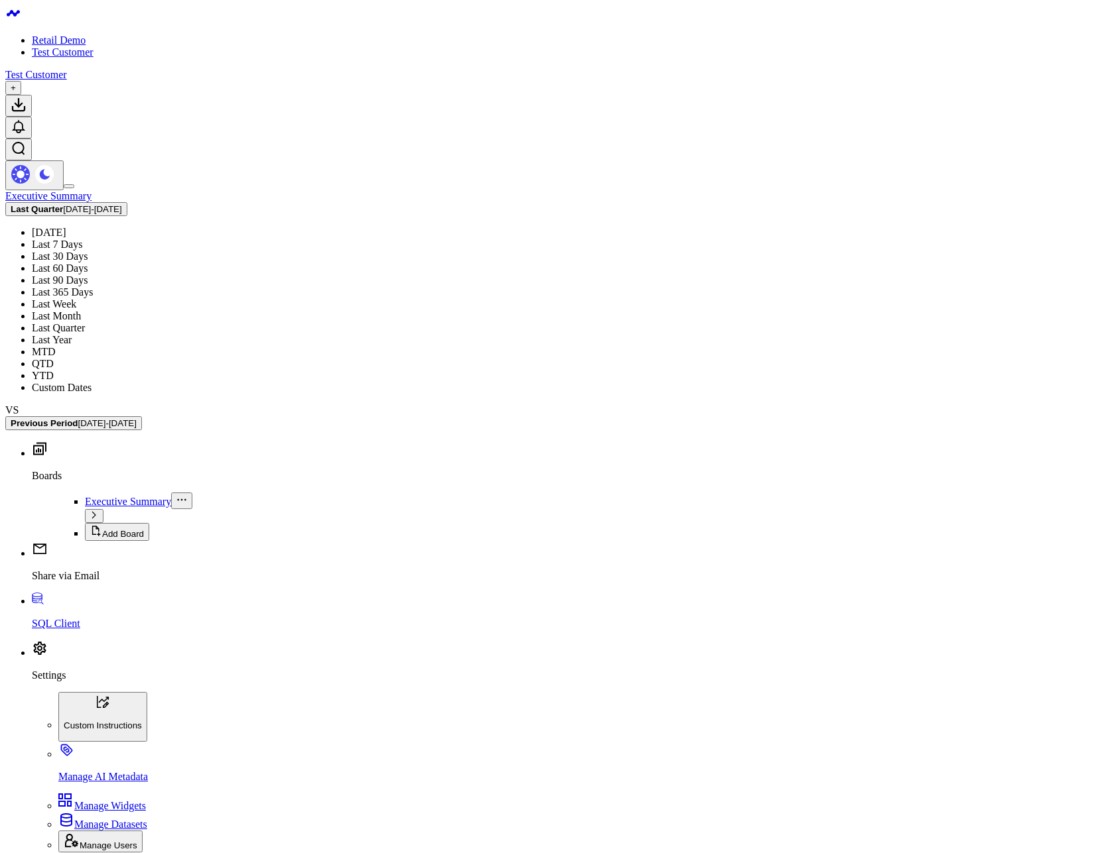
click at [81, 310] on link "Last Month" at bounding box center [56, 315] width 49 height 11
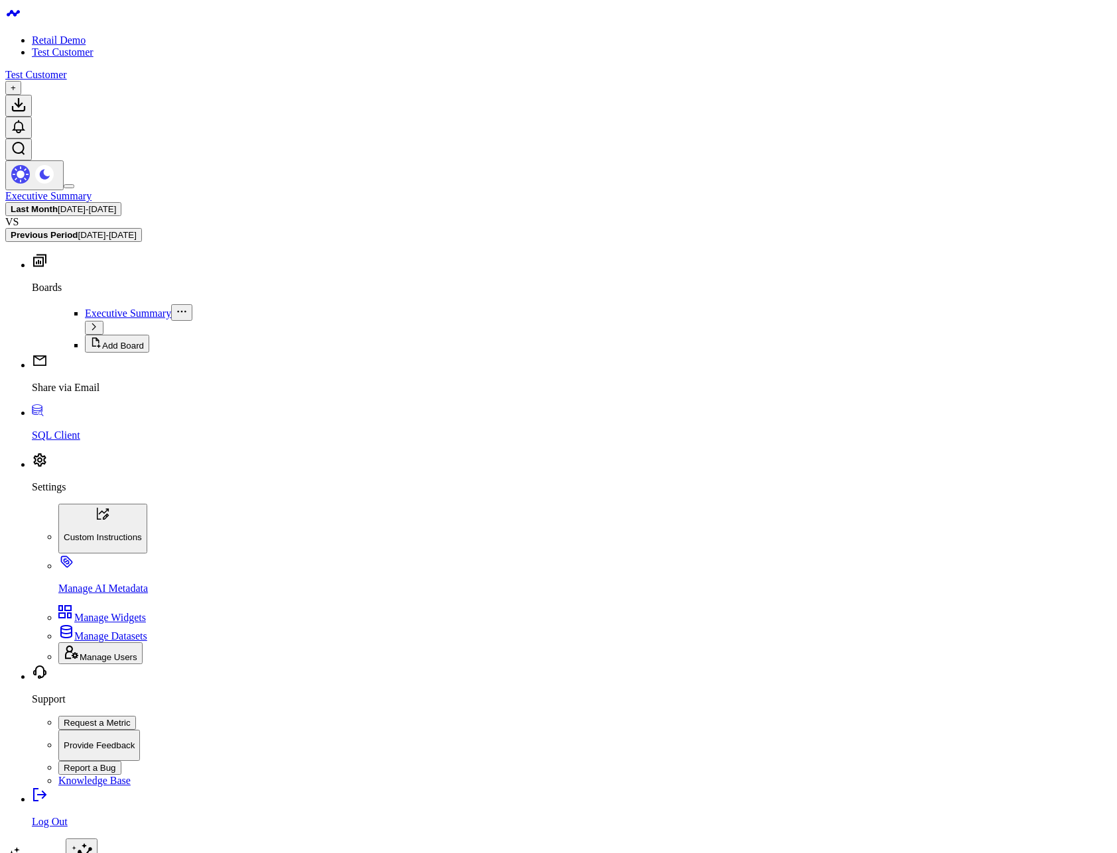
click at [121, 202] on button "Last Month 08/01/25 - 08/31/25" at bounding box center [63, 209] width 116 height 14
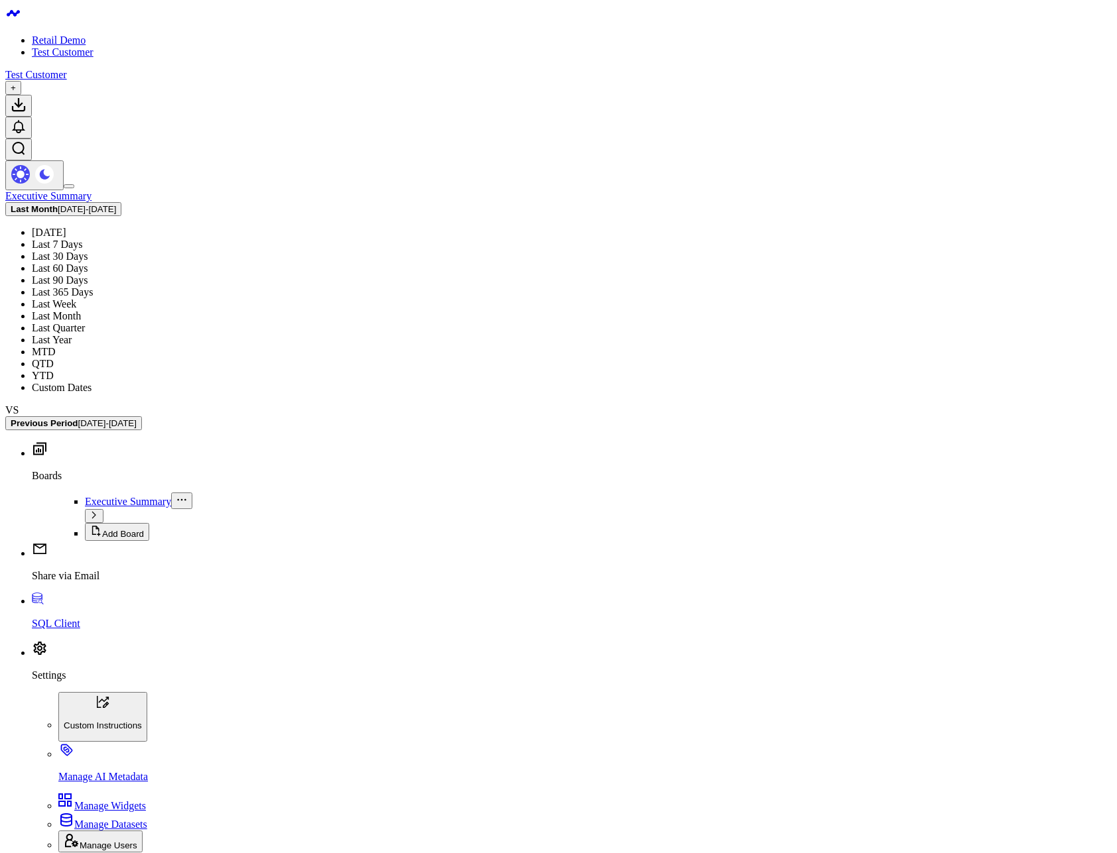
click at [91, 393] on link "Custom Dates" at bounding box center [62, 387] width 60 height 11
select select "8"
select select "2025"
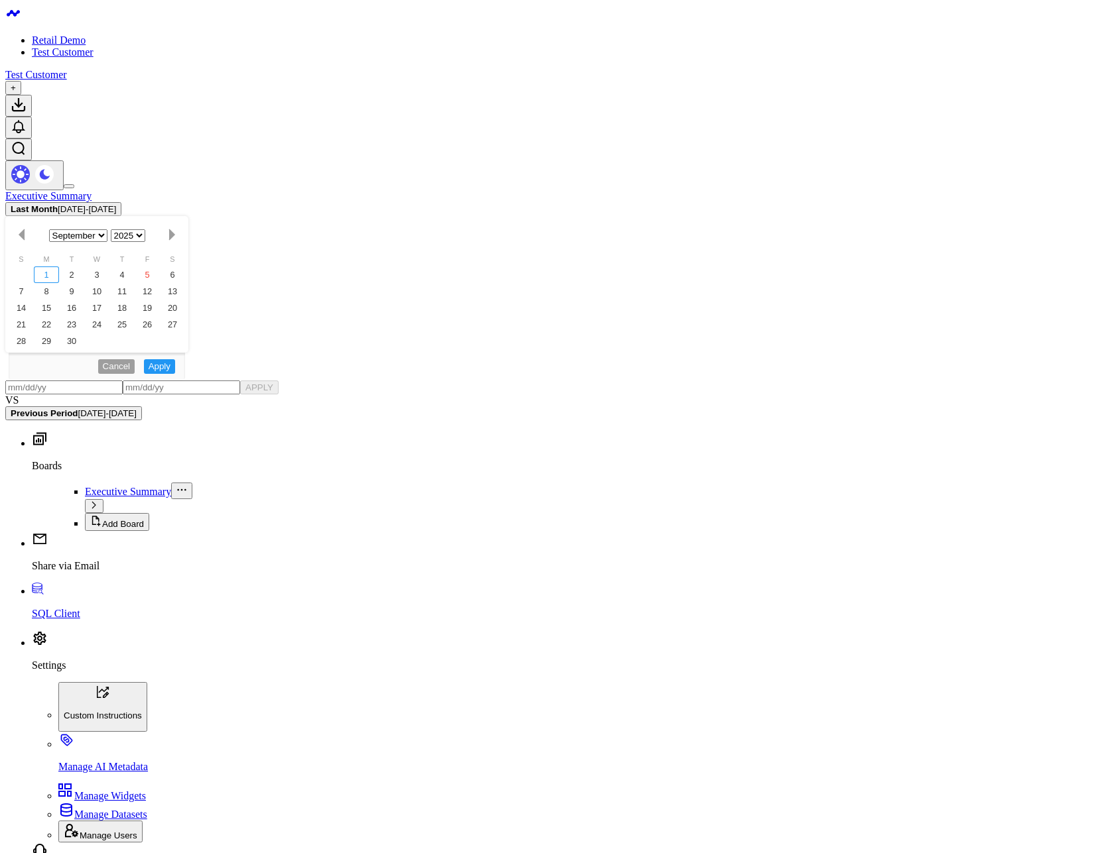
click at [59, 267] on div "1" at bounding box center [46, 275] width 25 height 17
type input "09/01/25"
select select "8"
select select "2025"
click at [135, 267] on div "4" at bounding box center [121, 275] width 25 height 17
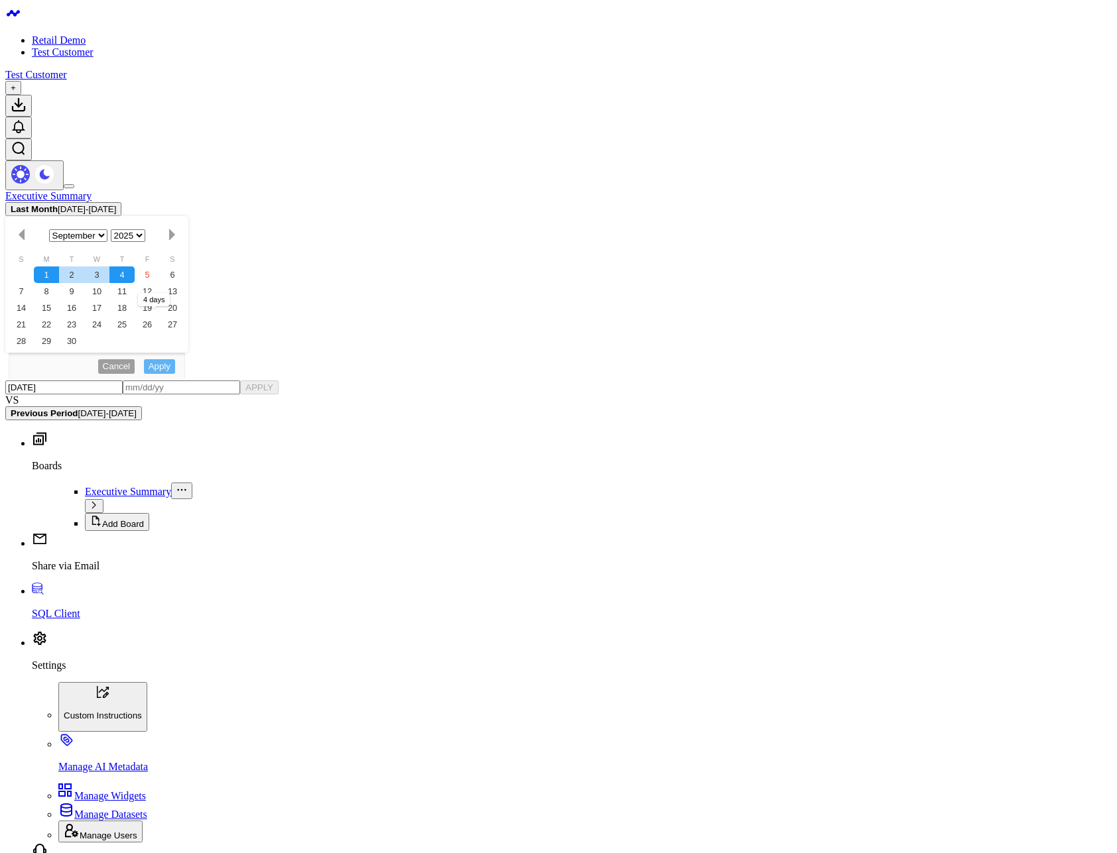
type input "09/04/25"
select select "8"
select select "2025"
click at [278, 381] on button "APPLY" at bounding box center [259, 388] width 38 height 14
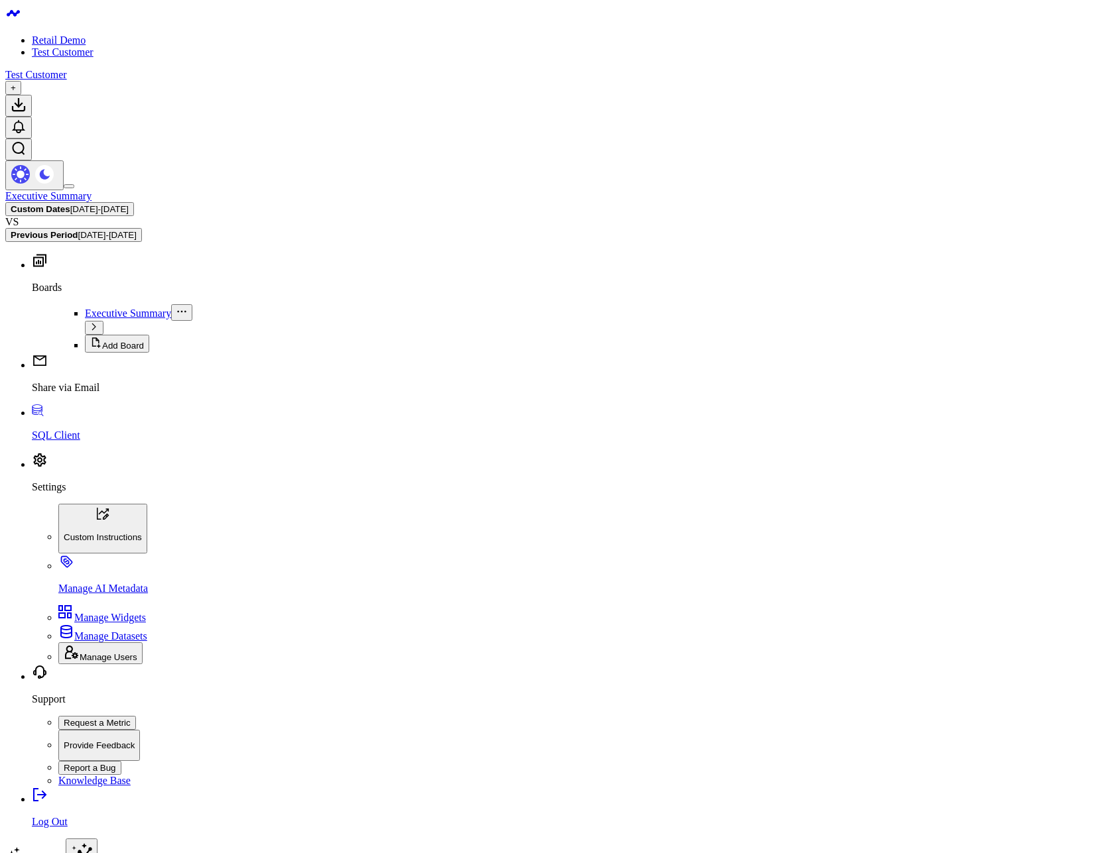
click at [134, 202] on button "Custom Dates 09/01/25 - 09/04/25" at bounding box center [69, 209] width 129 height 14
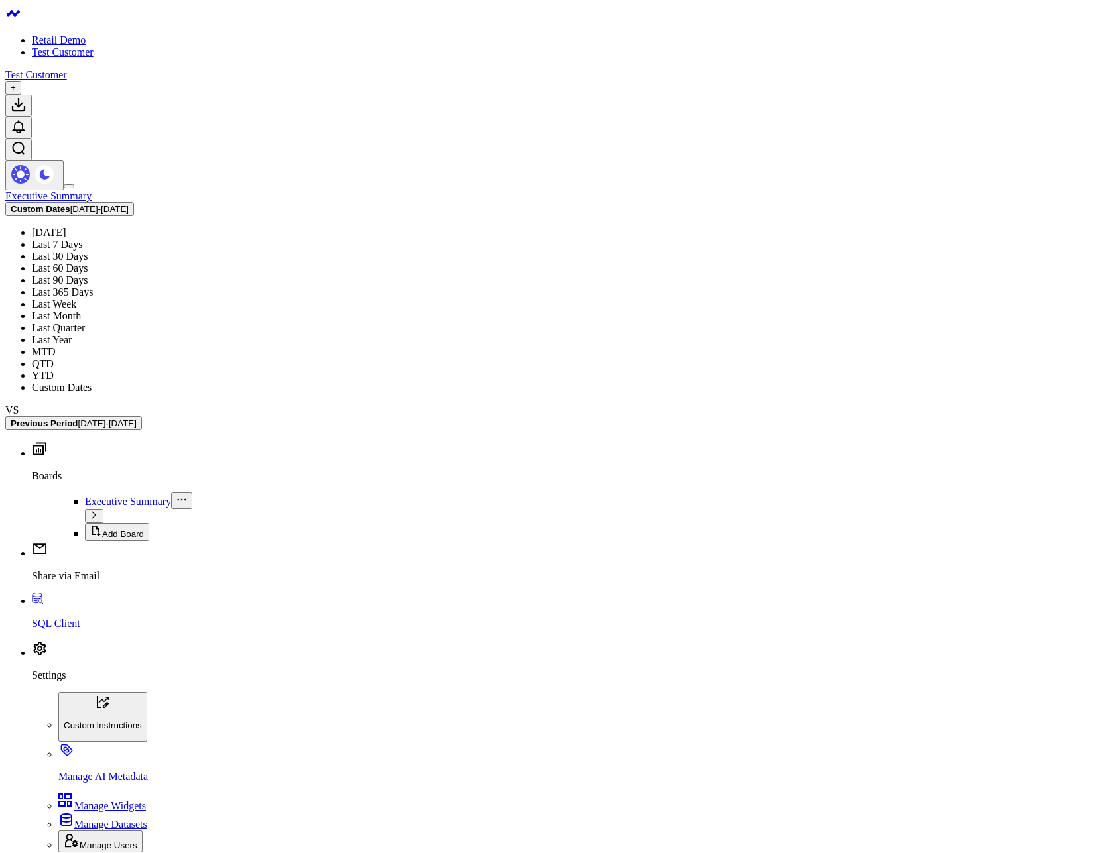
click at [91, 393] on link "Custom Dates" at bounding box center [62, 387] width 60 height 11
select select "8"
select select "2025"
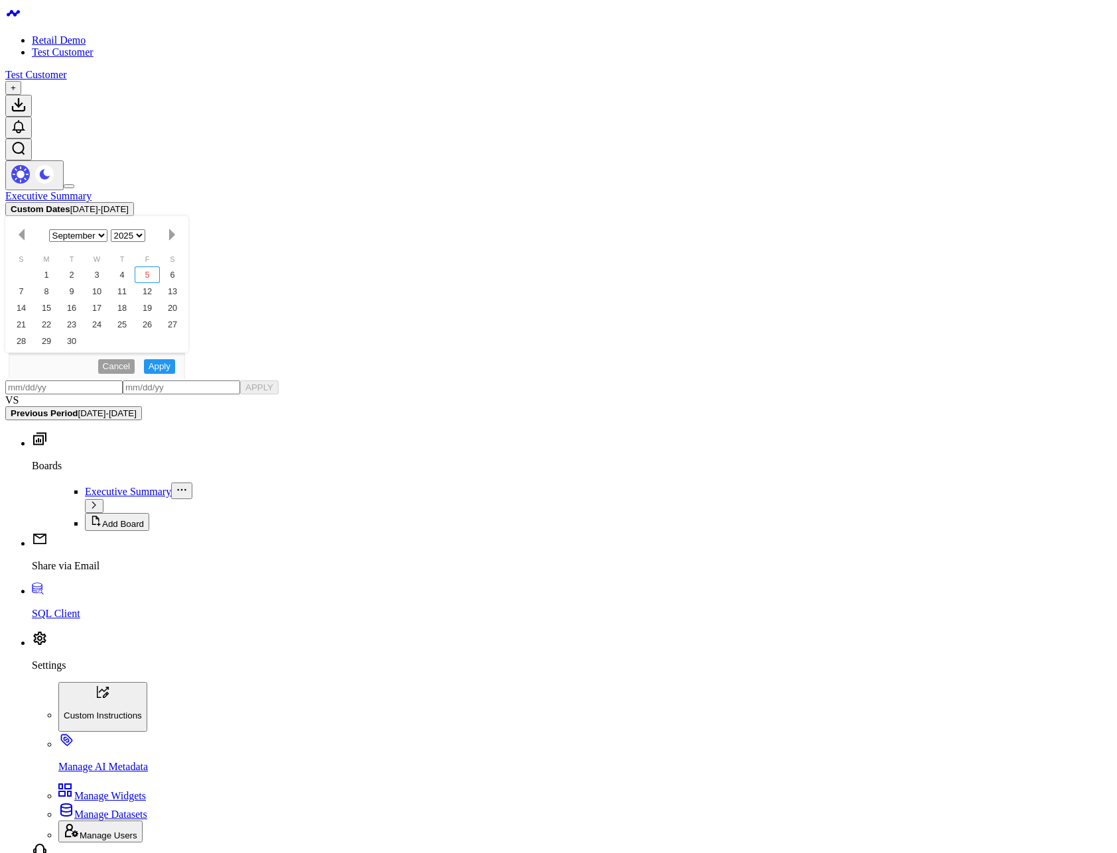
click at [160, 267] on div "5" at bounding box center [147, 275] width 25 height 17
type input "09/05/25"
select select "8"
select select "2025"
click at [185, 219] on div "January February March April May June July August September October November De…" at bounding box center [97, 235] width 176 height 32
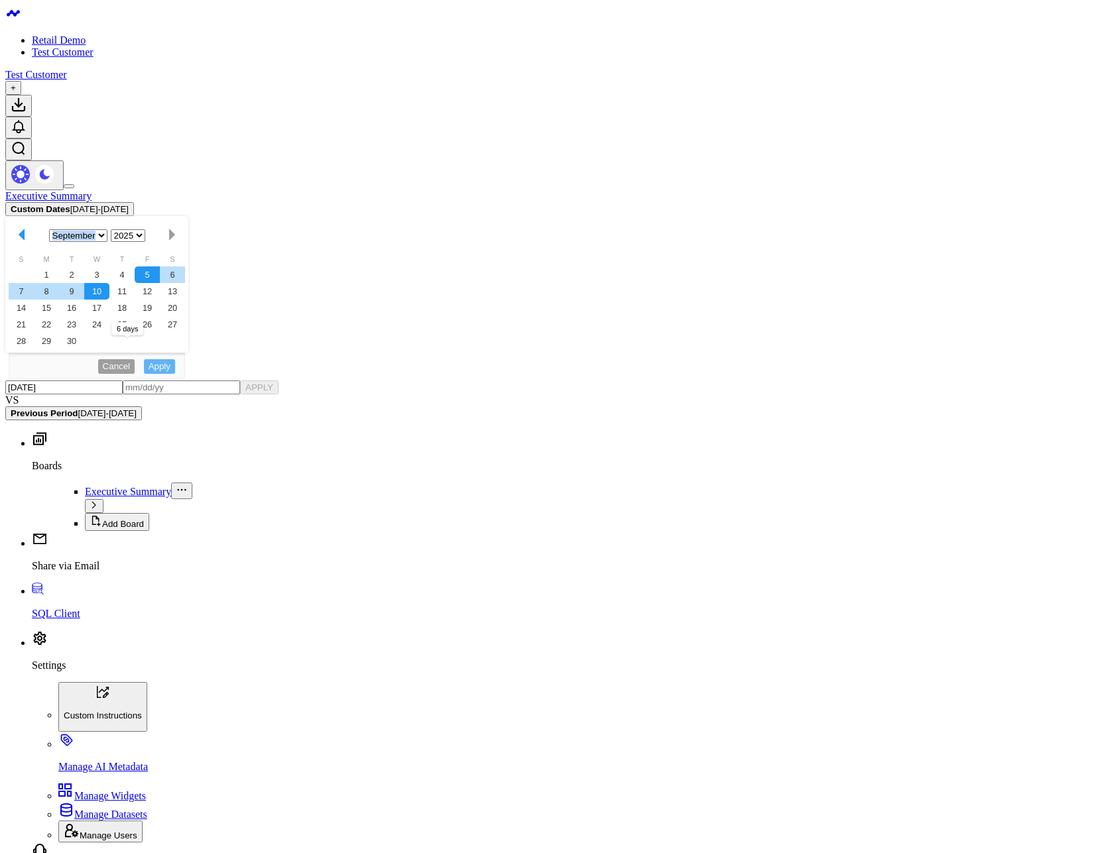
click at [32, 226] on button "button" at bounding box center [22, 235] width 20 height 19
select select "7"
select select "2025"
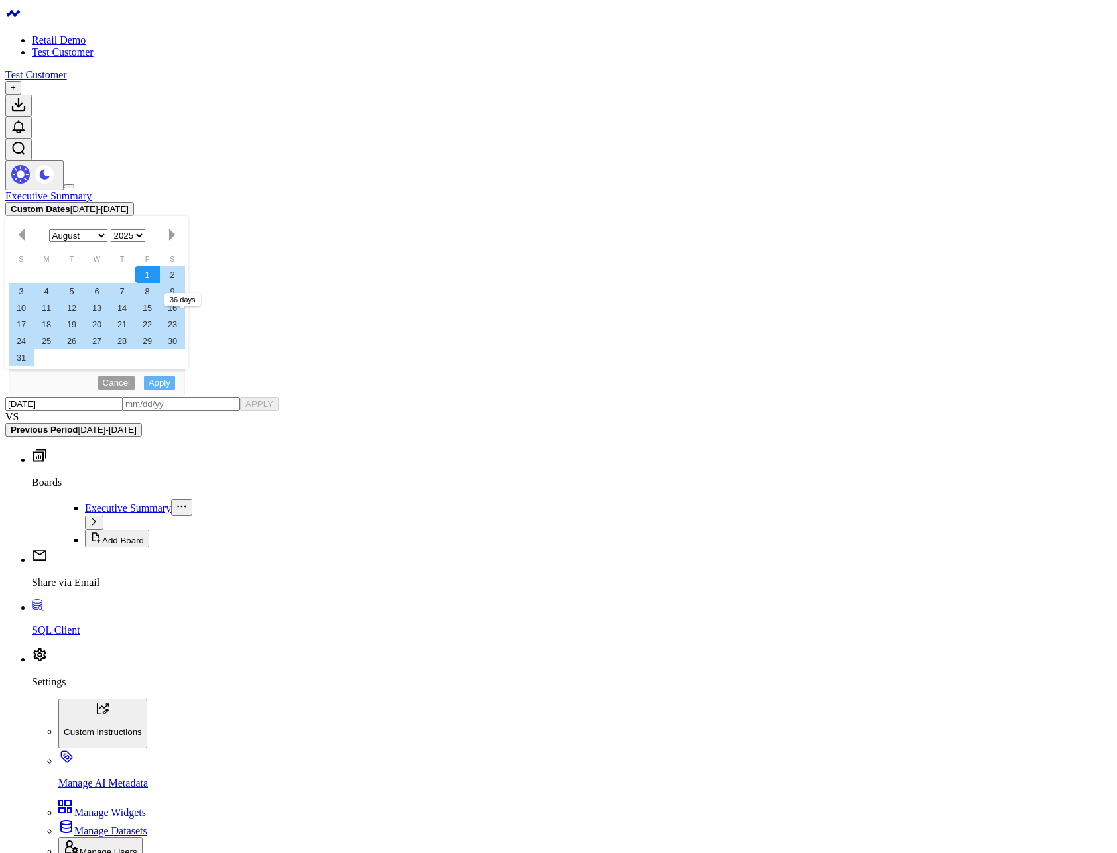
click at [160, 267] on div "1" at bounding box center [147, 275] width 25 height 17
type input "08/01/25"
type input "09/05/25"
select select "7"
select select "2025"
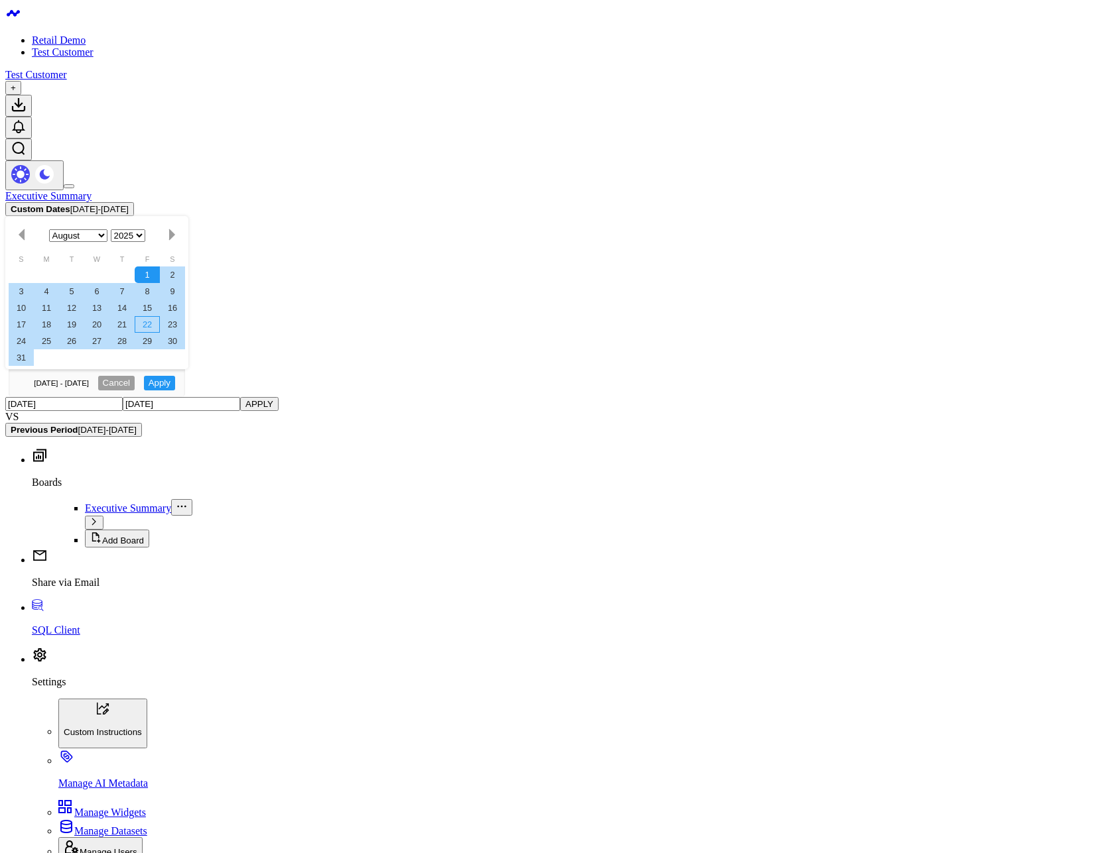
click at [160, 316] on div "22" at bounding box center [147, 324] width 25 height 17
type input "08/22/25"
select select "7"
select select "2025"
click at [160, 267] on div "1" at bounding box center [147, 275] width 25 height 17
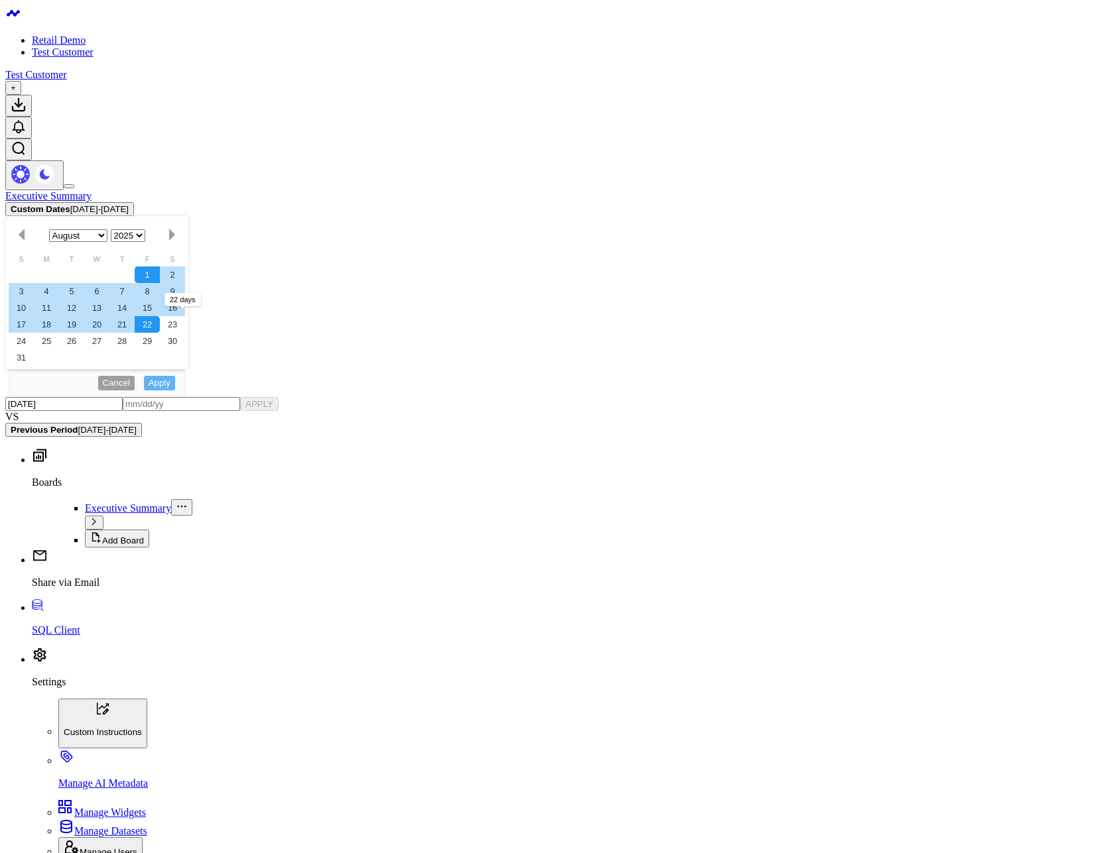
type input "08/01/25"
type input "08/22/25"
select select "7"
select select "2025"
click at [278, 397] on button "APPLY" at bounding box center [259, 404] width 38 height 14
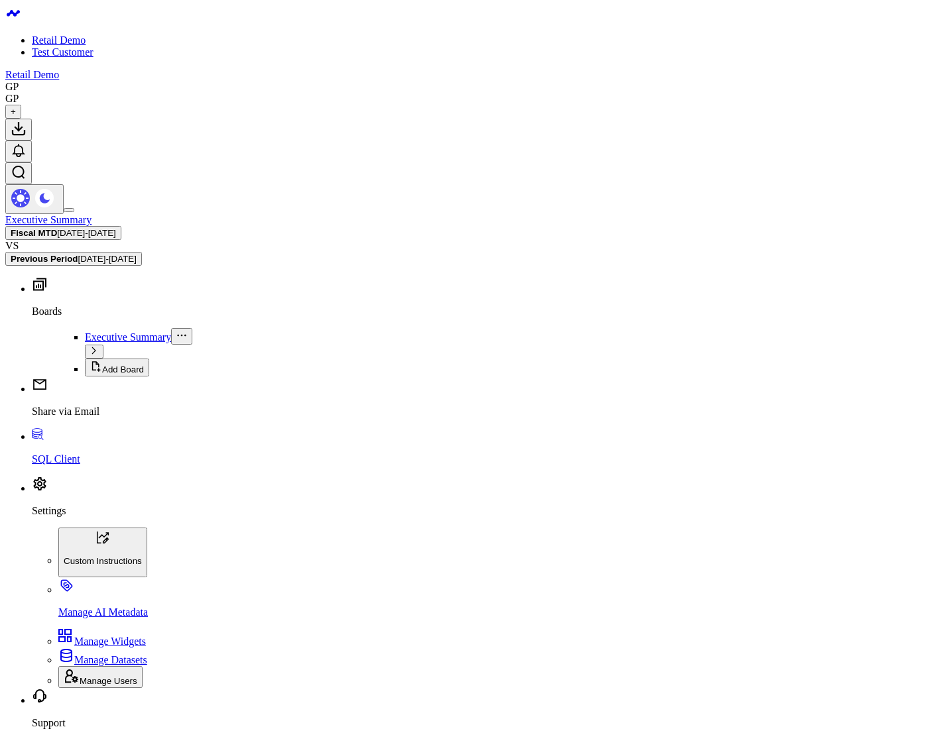
click at [121, 226] on button "Fiscal MTD [DATE] - [DATE]" at bounding box center [63, 233] width 116 height 14
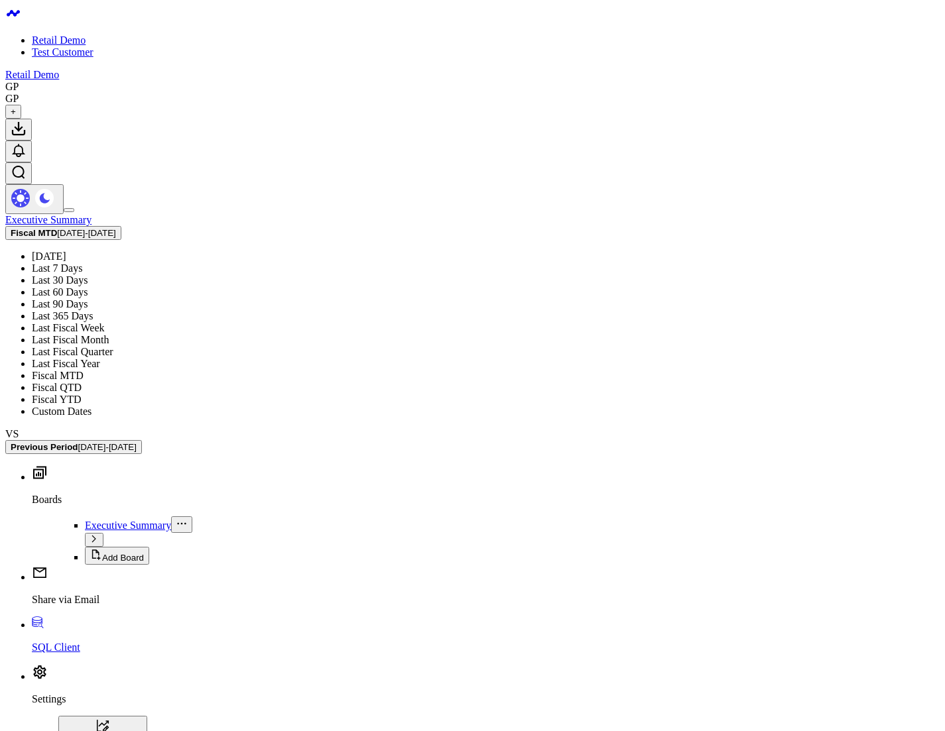
click at [105, 322] on link "Last Fiscal Week" at bounding box center [68, 327] width 73 height 11
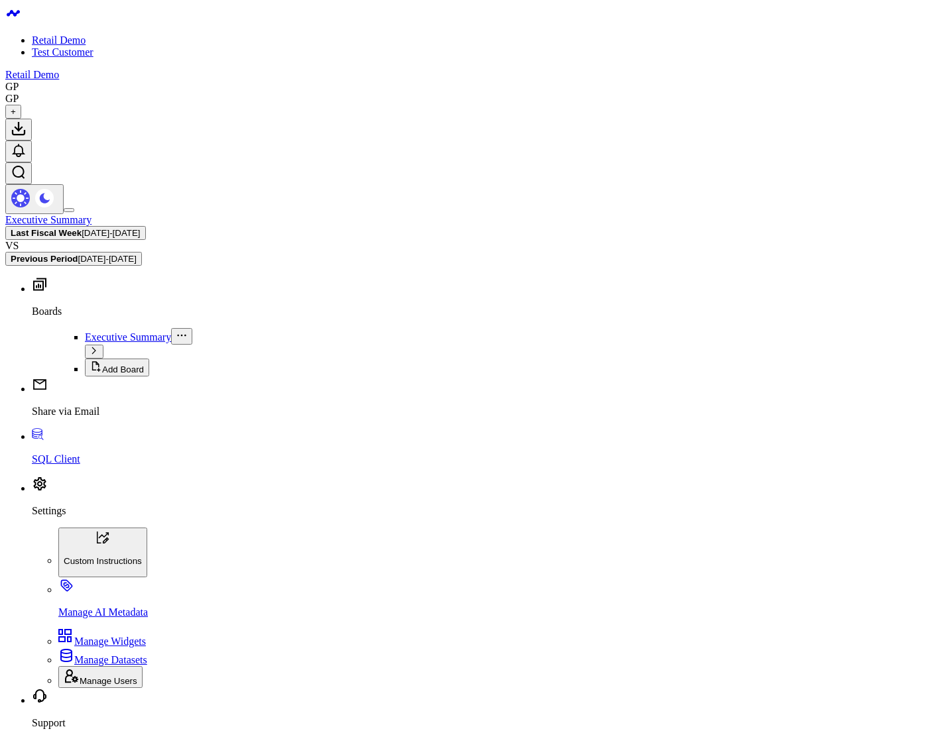
click at [140, 228] on span "08/24/25 - 08/30/25" at bounding box center [111, 233] width 58 height 10
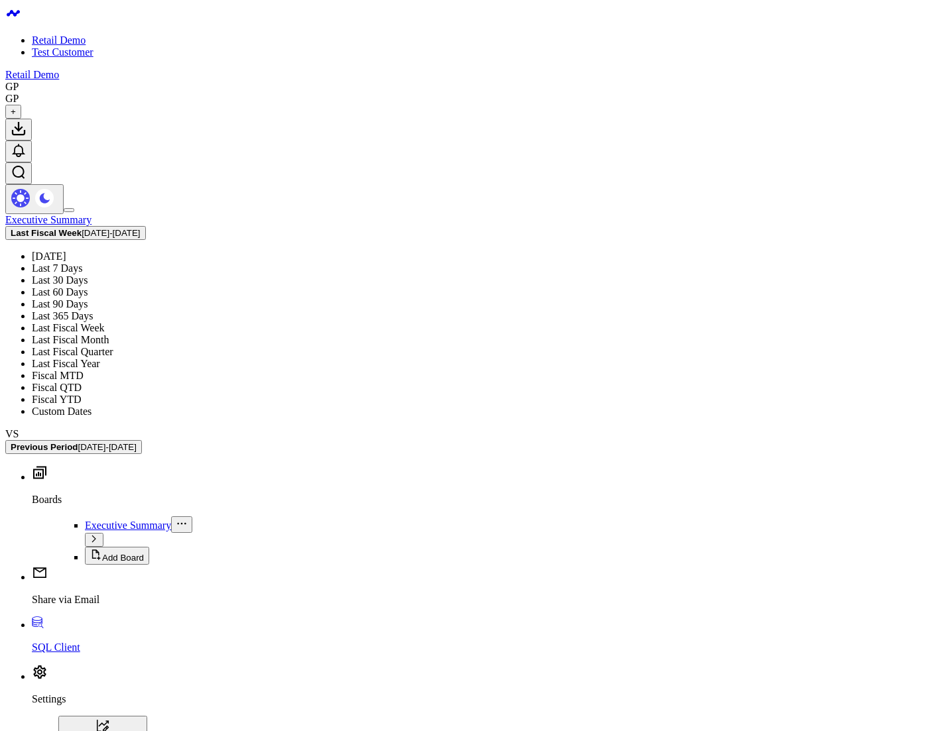
click at [109, 334] on link "Last Fiscal Month" at bounding box center [70, 339] width 77 height 11
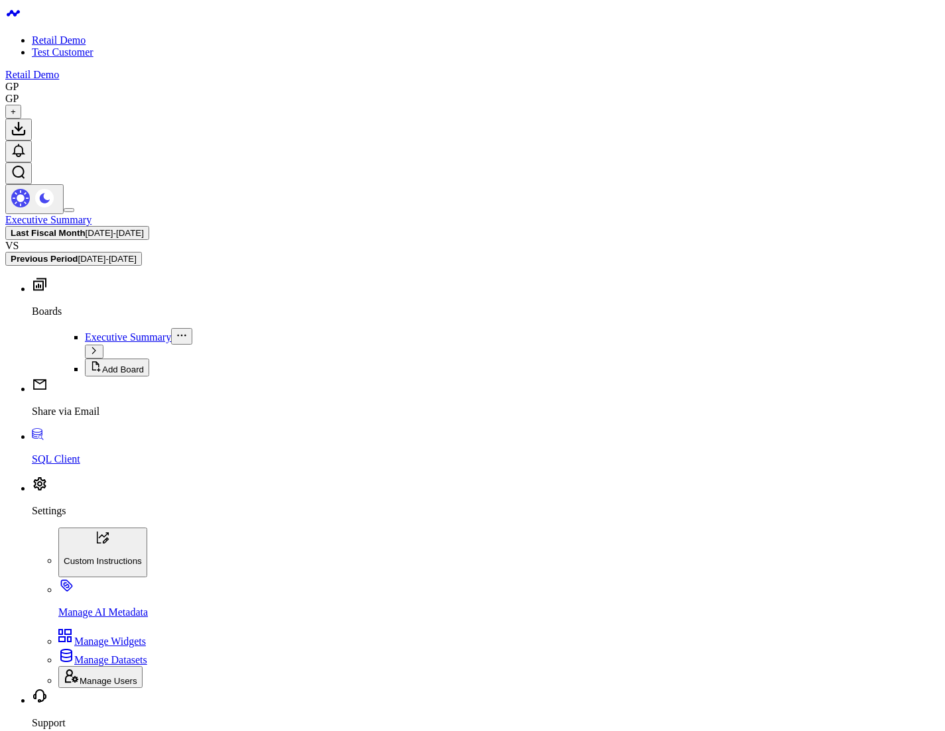
click at [144, 228] on span "08/04/25 - 09/03/25" at bounding box center [115, 233] width 58 height 10
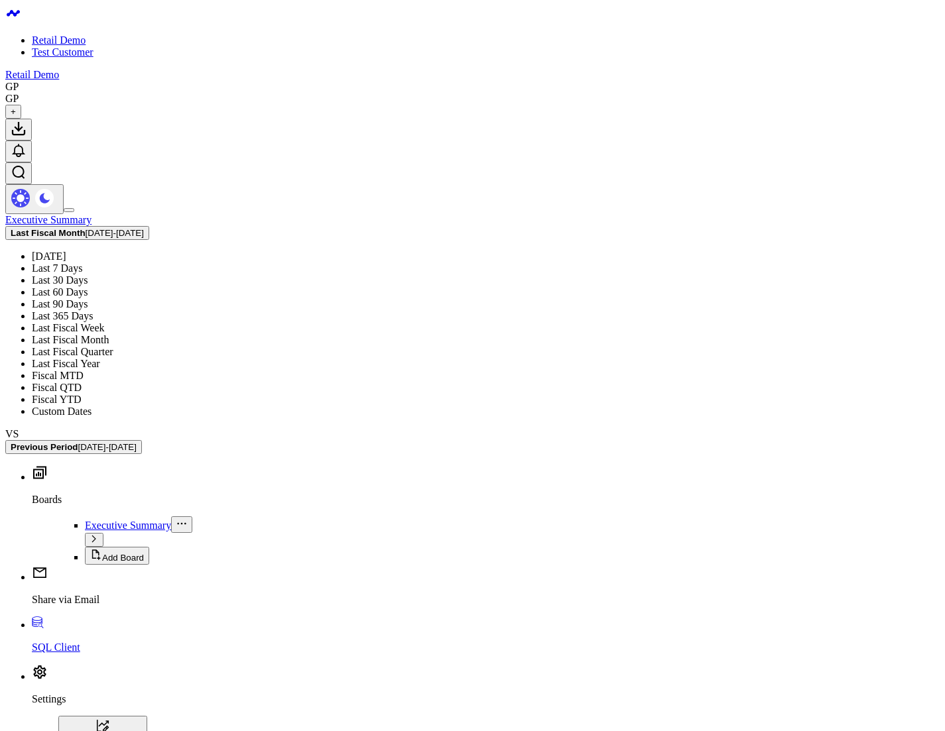
click at [113, 346] on link "Last Fiscal Quarter" at bounding box center [73, 351] width 82 height 11
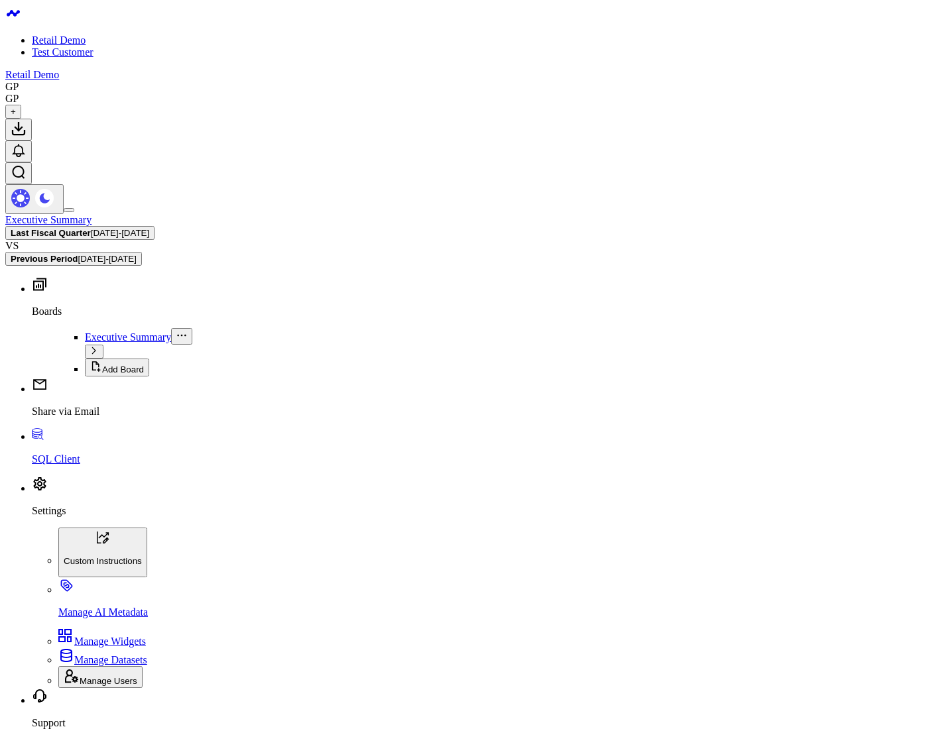
click at [149, 228] on span "06/04/25 - 09/03/25" at bounding box center [120, 233] width 58 height 10
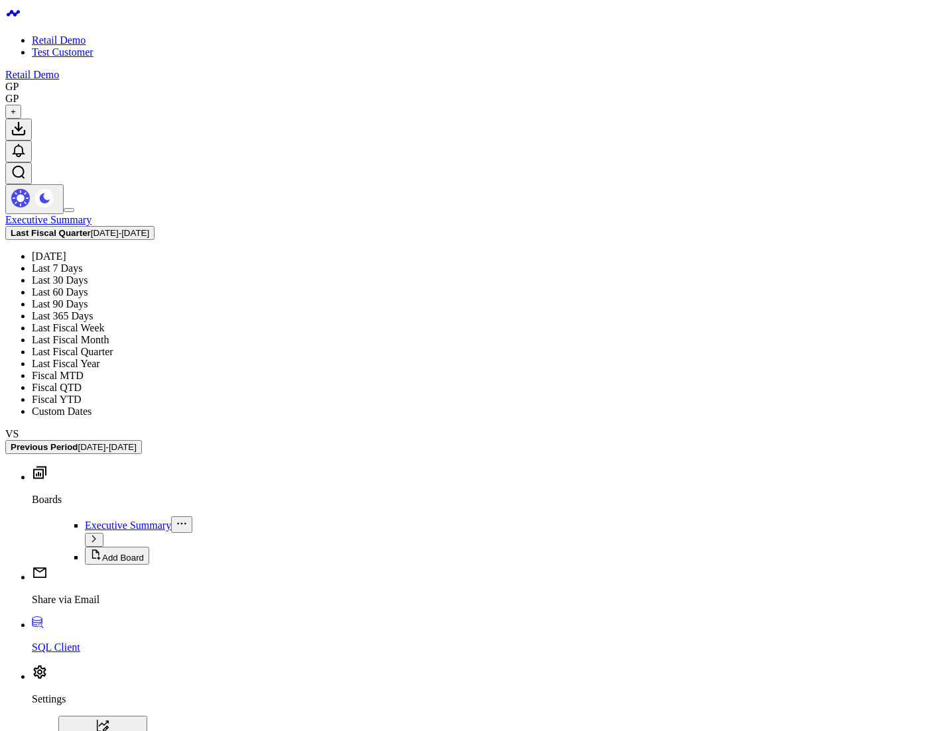
click at [100, 358] on link "Last Fiscal Year" at bounding box center [66, 363] width 68 height 11
